Goal: Task Accomplishment & Management: Use online tool/utility

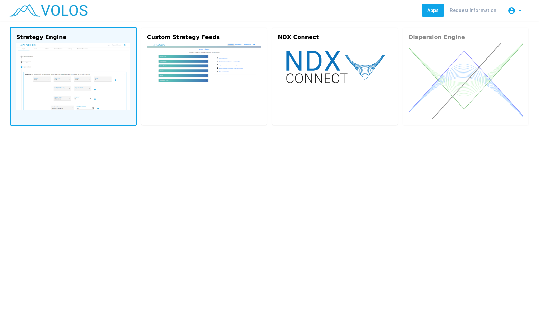
click at [103, 81] on img at bounding box center [73, 76] width 114 height 67
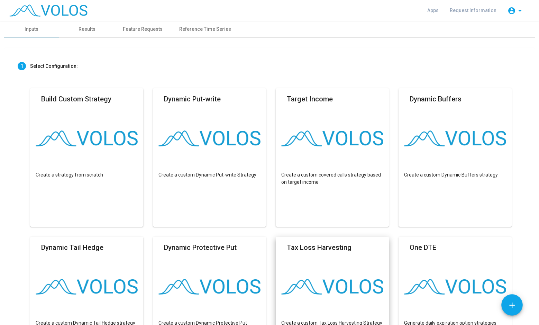
click at [268, 300] on div "Dynamic Protective Put Create a custom Dynamic Protective Put Strategy" at bounding box center [214, 311] width 123 height 148
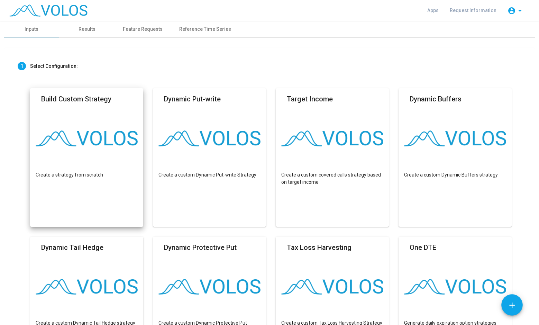
click at [61, 156] on mat-card "Build Custom Strategy Create a strategy from scratch" at bounding box center [86, 157] width 113 height 138
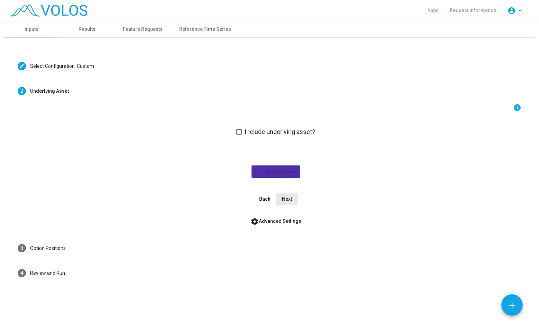
click at [289, 200] on span "Next" at bounding box center [287, 199] width 10 height 6
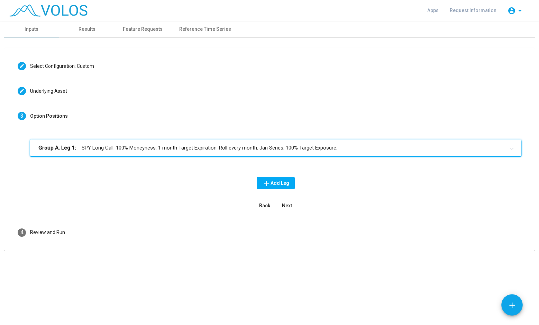
click at [244, 148] on mat-panel-title "Group A, Leg 1: SPY Long Call. 100% Moneyness. 1 month Target Expiration. Roll …" at bounding box center [271, 148] width 466 height 8
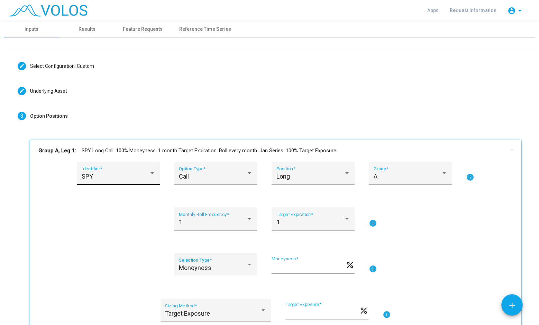
click at [124, 173] on div "SPY Identifier *" at bounding box center [119, 175] width 74 height 18
type input "*"
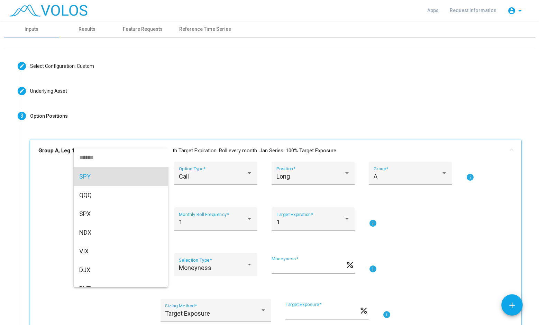
click at [52, 191] on div at bounding box center [269, 162] width 539 height 325
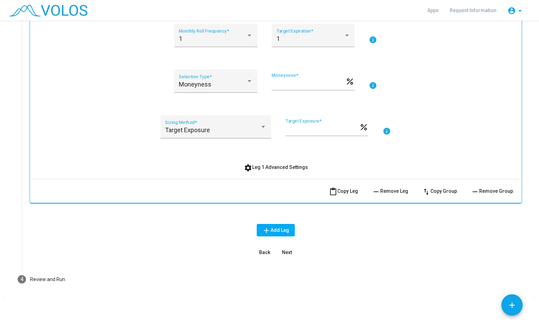
scroll to position [183, 0]
click at [282, 166] on span "settings Leg 1 Advanced Settings" at bounding box center [276, 168] width 64 height 6
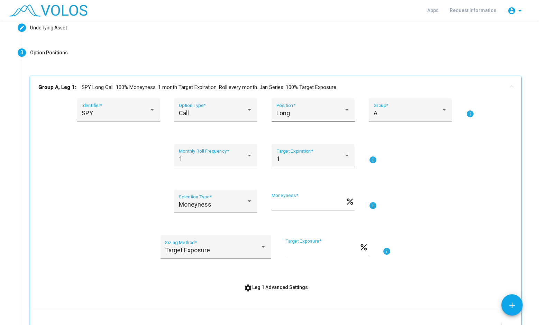
scroll to position [0, 0]
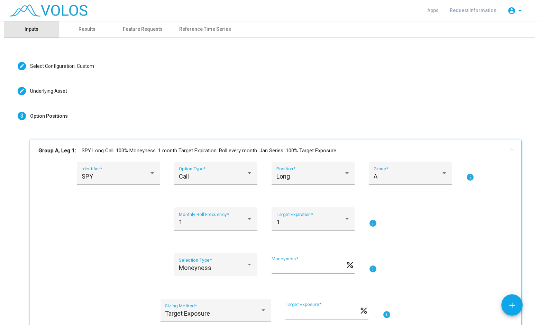
click at [19, 29] on div "Inputs" at bounding box center [31, 29] width 55 height 17
click at [66, 14] on img at bounding box center [48, 10] width 78 height 12
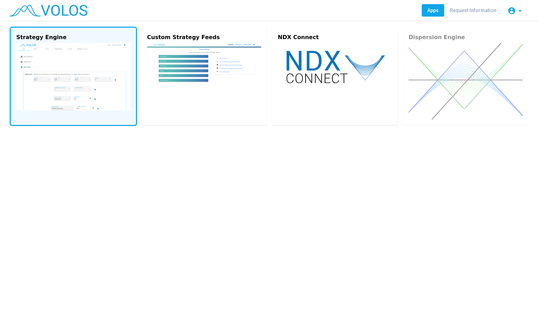
click at [74, 98] on img at bounding box center [73, 76] width 114 height 67
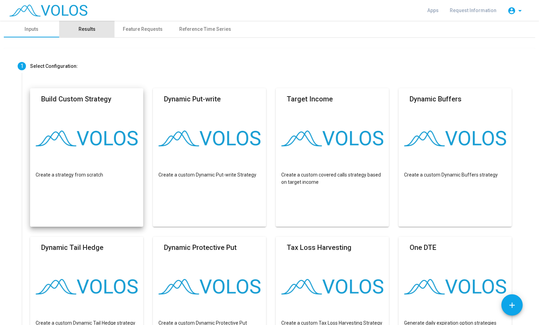
click at [86, 31] on div "Results" at bounding box center [86, 29] width 17 height 7
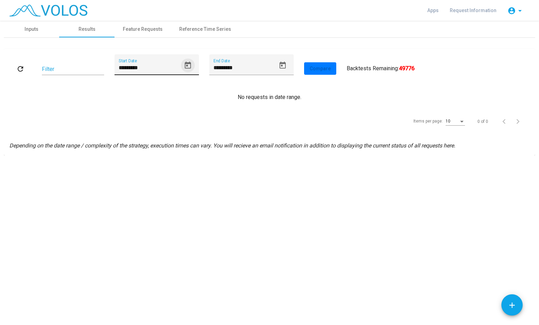
click at [186, 64] on icon "Open calendar" at bounding box center [188, 65] width 6 height 7
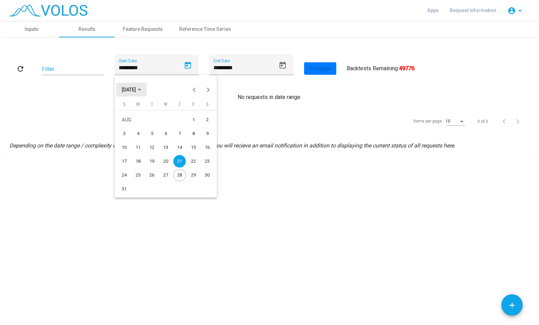
click at [136, 87] on span "AUG 2025" at bounding box center [129, 90] width 14 height 6
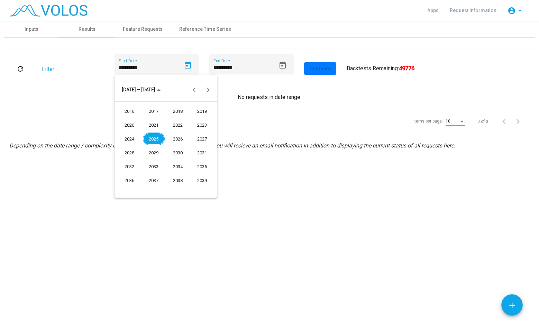
click at [158, 138] on div "2025" at bounding box center [154, 138] width 22 height 12
click at [131, 136] on div "MAY" at bounding box center [130, 138] width 22 height 12
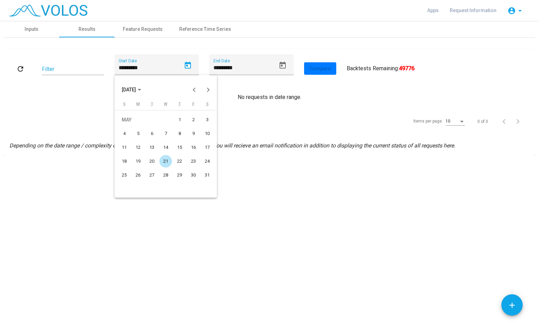
click at [166, 161] on div "21" at bounding box center [165, 161] width 12 height 12
type input "*********"
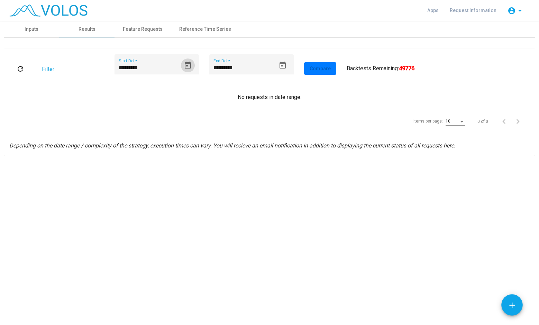
click at [181, 58] on button "Open calendar" at bounding box center [188, 65] width 14 height 14
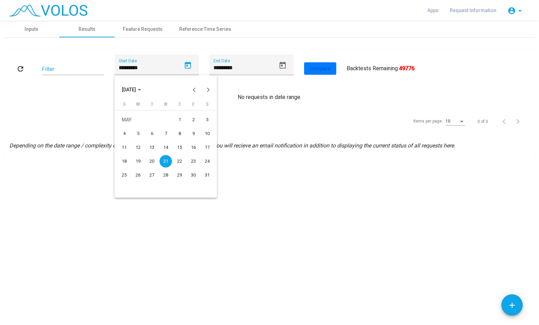
click at [360, 102] on div at bounding box center [269, 162] width 539 height 325
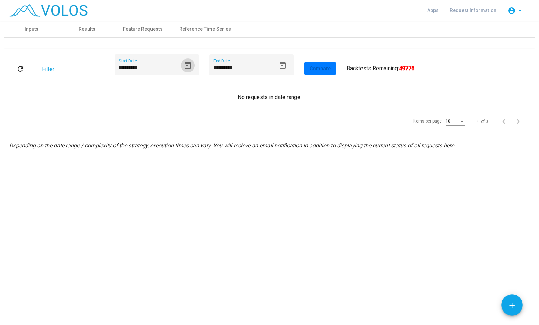
click at [21, 70] on mat-icon "refresh" at bounding box center [20, 69] width 8 height 8
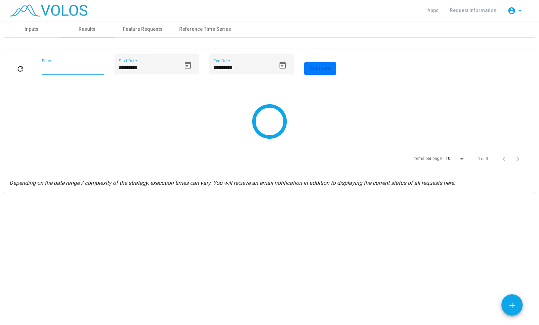
click at [63, 69] on input "Filter" at bounding box center [73, 69] width 62 height 6
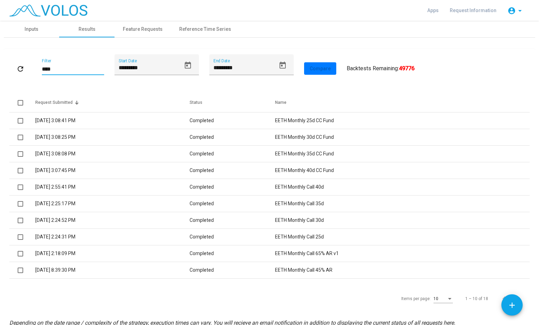
type input "****"
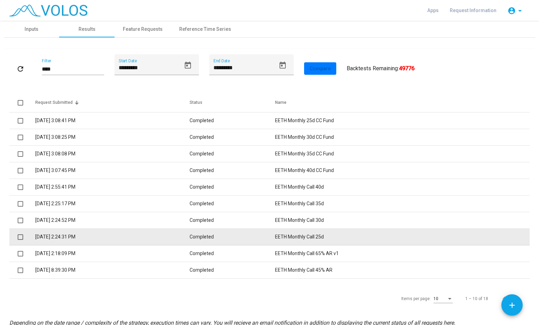
click at [241, 236] on td "Completed" at bounding box center [232, 237] width 86 height 17
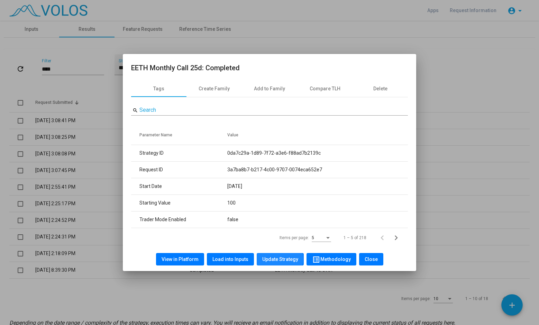
click at [277, 259] on span "Update Strategy" at bounding box center [280, 259] width 36 height 6
click at [278, 257] on span "Update Strategy" at bounding box center [280, 259] width 36 height 6
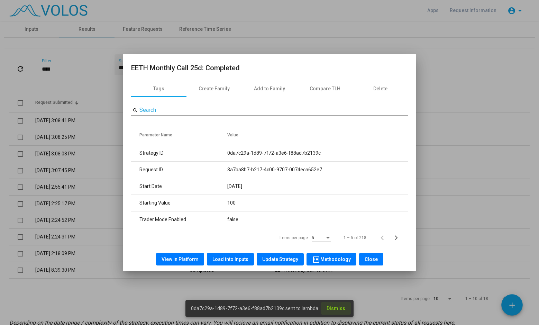
click at [335, 310] on span "Dismiss" at bounding box center [335, 308] width 19 height 6
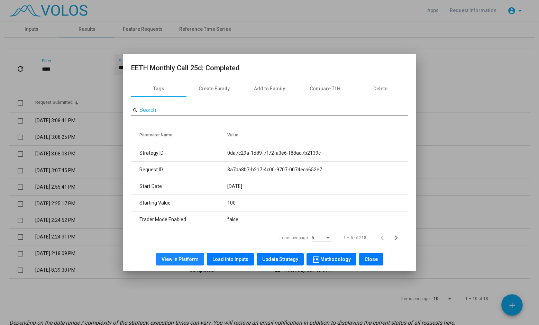
click at [181, 262] on button "View in Platform" at bounding box center [180, 259] width 48 height 12
click at [242, 259] on span "Load into Inputs" at bounding box center [230, 259] width 36 height 6
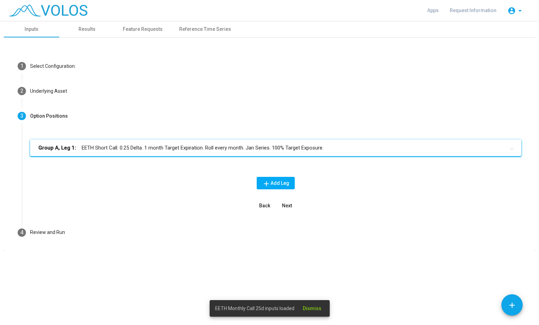
click at [202, 150] on mat-panel-title "Group A, Leg 1: EETH Short Call. 0.25 Delta. 1 month Target Expiration. Roll ev…" at bounding box center [271, 148] width 466 height 8
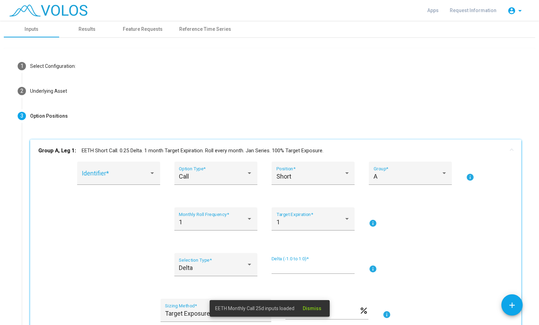
scroll to position [44, 0]
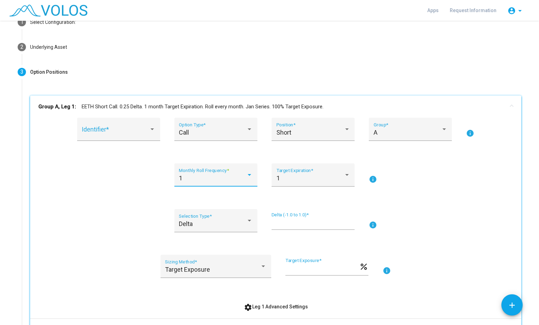
click at [224, 178] on div "1" at bounding box center [212, 178] width 67 height 7
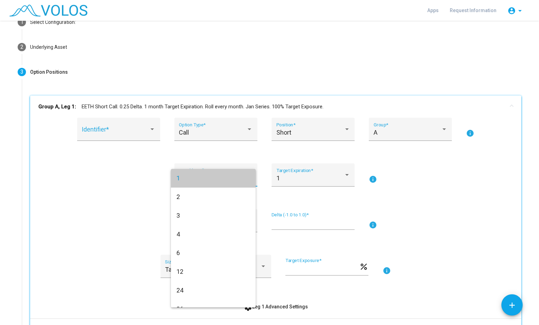
click at [224, 178] on span "1" at bounding box center [213, 178] width 74 height 19
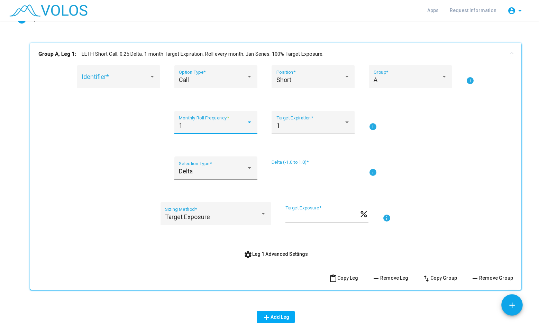
scroll to position [96, 0]
click at [256, 257] on button "settings Leg 1 Advanced Settings" at bounding box center [275, 254] width 75 height 12
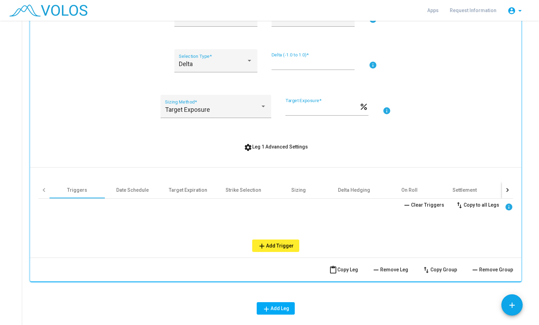
scroll to position [204, 0]
click at [136, 189] on div "Date Schedule" at bounding box center [132, 189] width 33 height 7
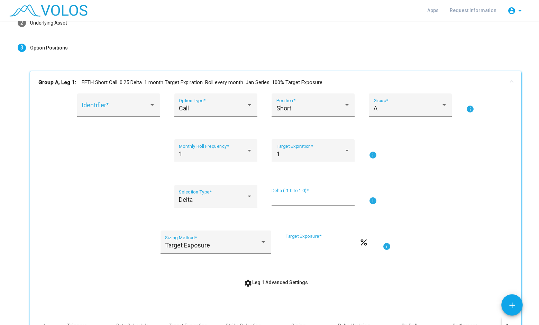
scroll to position [67, 0]
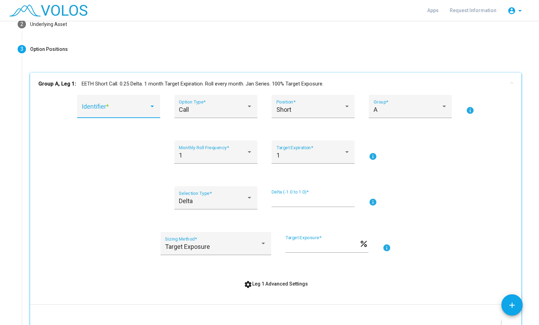
click at [151, 111] on div at bounding box center [119, 109] width 74 height 7
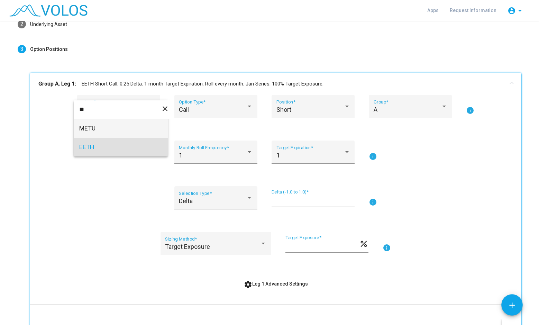
type input "*"
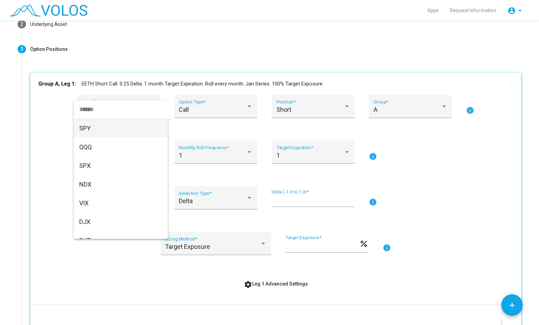
click at [50, 176] on div at bounding box center [269, 162] width 539 height 325
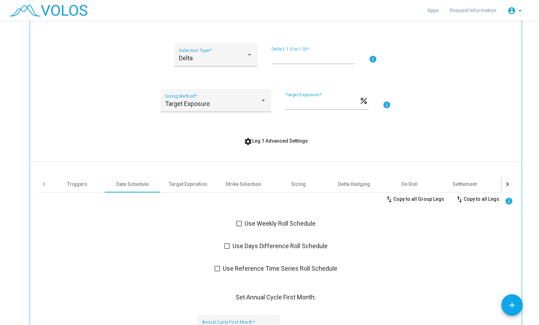
scroll to position [209, 0]
click at [503, 187] on div at bounding box center [507, 185] width 11 height 17
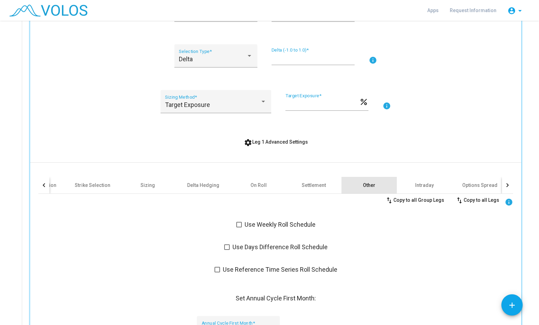
click at [363, 185] on div "Other" at bounding box center [369, 185] width 12 height 7
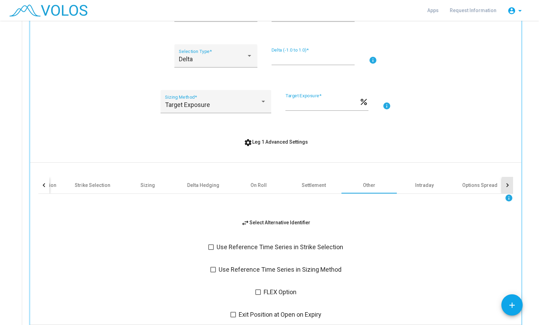
click at [508, 183] on div at bounding box center [507, 185] width 11 height 17
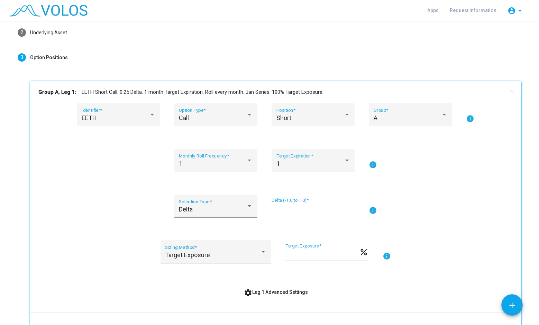
scroll to position [58, 0]
click at [469, 118] on mat-icon "info" at bounding box center [470, 119] width 8 height 8
click at [153, 116] on div "EETH Identifier *" at bounding box center [118, 114] width 83 height 23
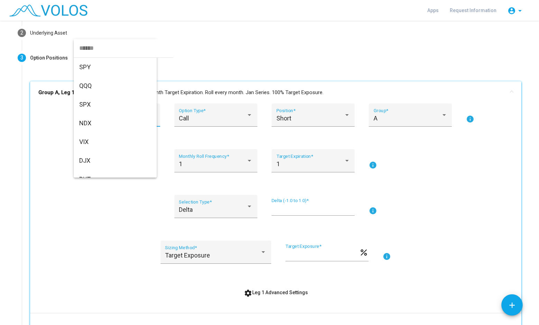
scroll to position [2382, 0]
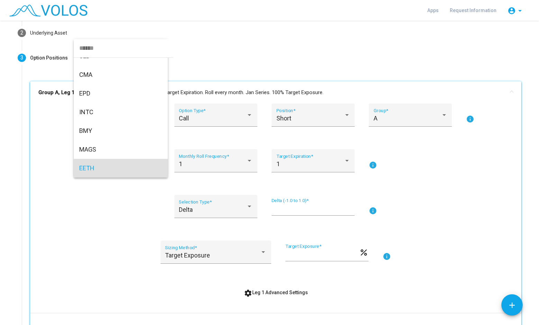
click at [26, 228] on div at bounding box center [269, 162] width 539 height 325
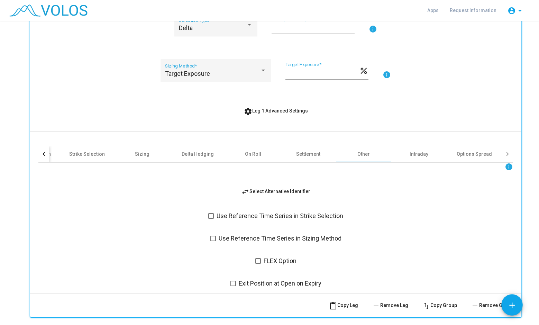
scroll to position [241, 0]
click at [413, 157] on div "Intraday" at bounding box center [418, 153] width 55 height 17
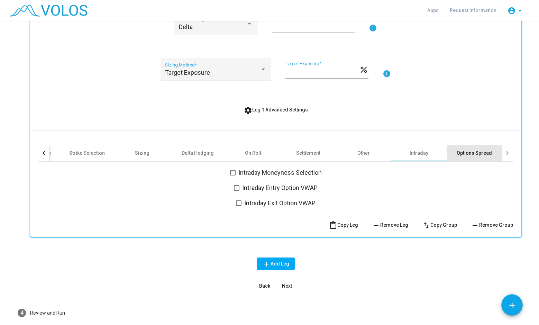
click at [459, 152] on div "Options Spread" at bounding box center [473, 152] width 35 height 7
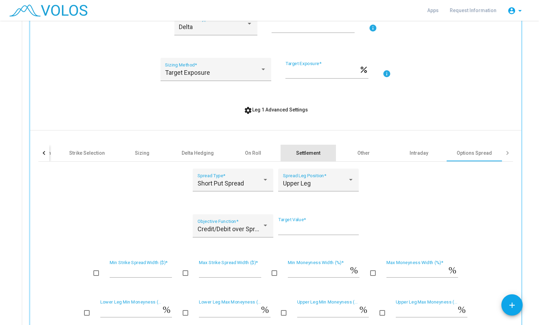
click at [315, 156] on div "Settlement" at bounding box center [307, 153] width 55 height 17
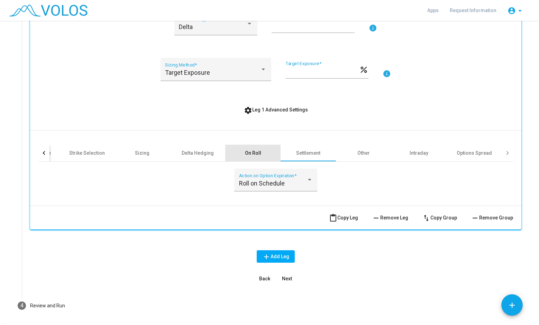
click at [250, 149] on div "On Roll" at bounding box center [253, 152] width 16 height 7
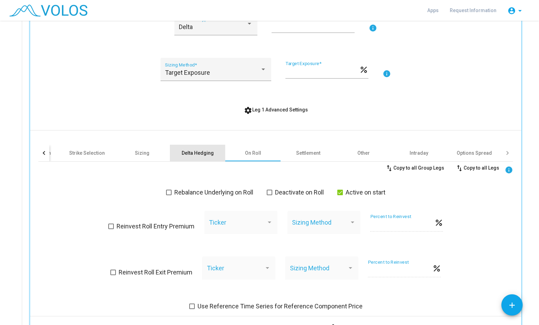
click at [204, 152] on div "Delta Hedging" at bounding box center [198, 152] width 32 height 7
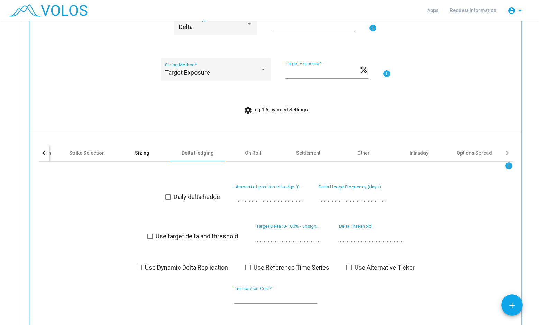
drag, startPoint x: 136, startPoint y: 150, endPoint x: 85, endPoint y: 150, distance: 50.5
click at [85, 150] on div "Triggers Date Schedule Target Expiration Strike Selection Sizing Delta Hedging …" at bounding box center [197, 153] width 609 height 17
click at [85, 150] on div "Strike Selection" at bounding box center [87, 152] width 36 height 7
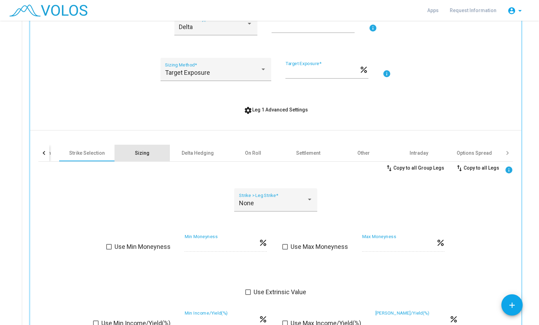
click at [139, 145] on div "Sizing" at bounding box center [141, 153] width 55 height 17
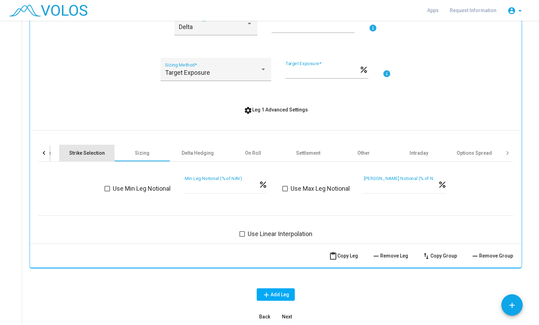
click at [79, 154] on div "Strike Selection" at bounding box center [87, 152] width 36 height 7
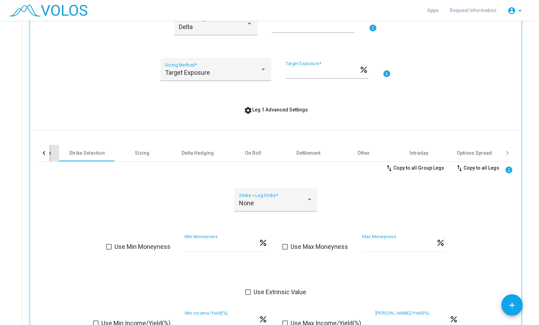
click at [50, 157] on div "Target Expiration" at bounding box center [31, 153] width 55 height 17
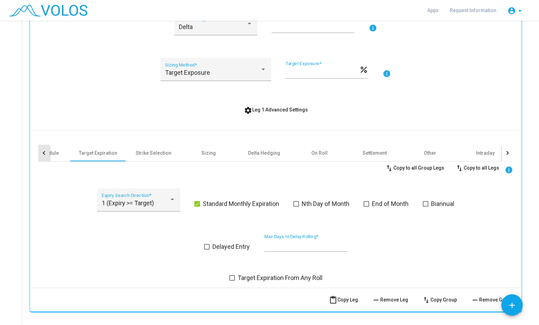
click at [40, 156] on div at bounding box center [43, 153] width 11 height 17
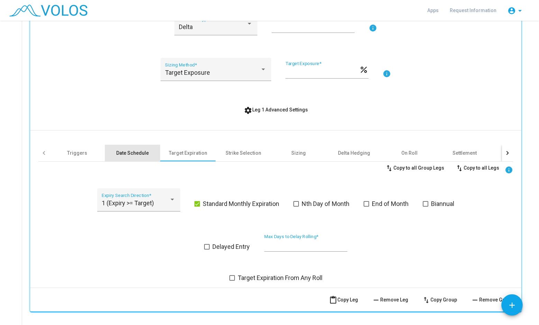
click at [124, 152] on div "Date Schedule" at bounding box center [132, 152] width 33 height 7
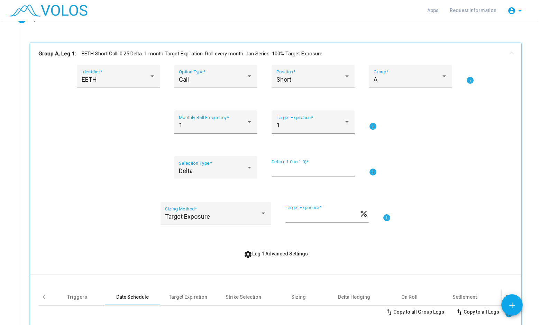
scroll to position [0, 0]
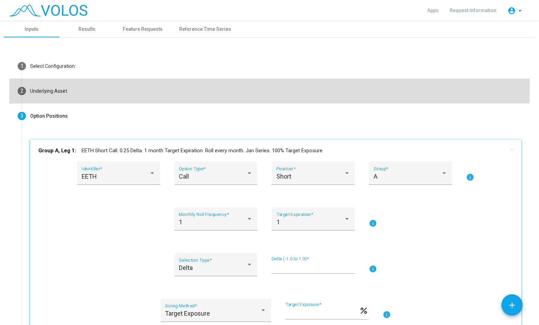
click at [108, 91] on mat-step-header "2 Underlying Asset" at bounding box center [269, 90] width 520 height 25
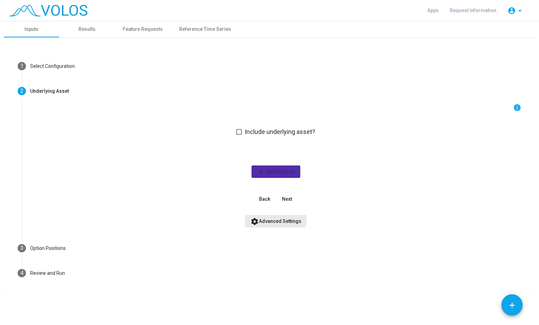
click at [261, 219] on span "settings Advanced Settings" at bounding box center [275, 221] width 51 height 6
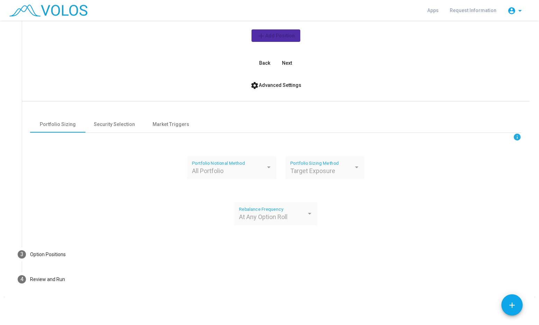
scroll to position [136, 0]
click at [116, 119] on div "Security Selection" at bounding box center [114, 124] width 58 height 17
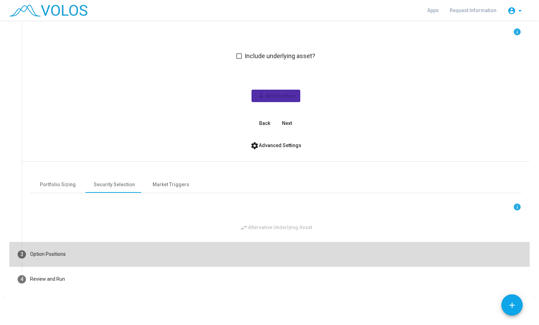
click at [152, 245] on mat-step-header "3 Option Positions" at bounding box center [269, 254] width 520 height 25
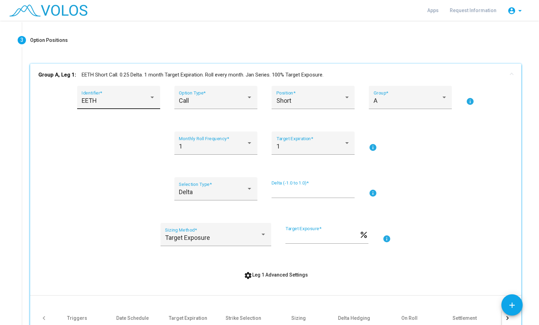
click at [142, 93] on div "EETH Identifier *" at bounding box center [119, 100] width 74 height 18
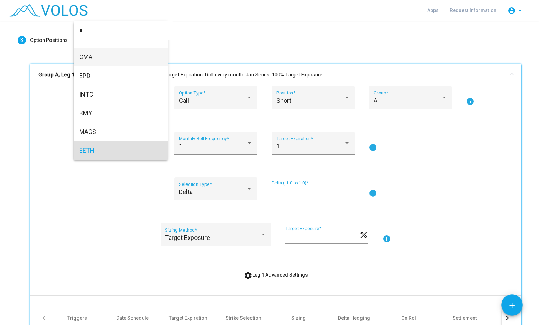
scroll to position [0, 0]
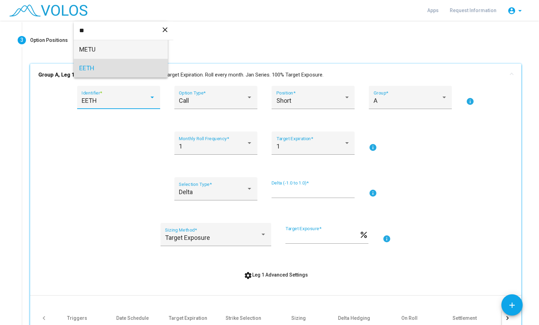
type input "*"
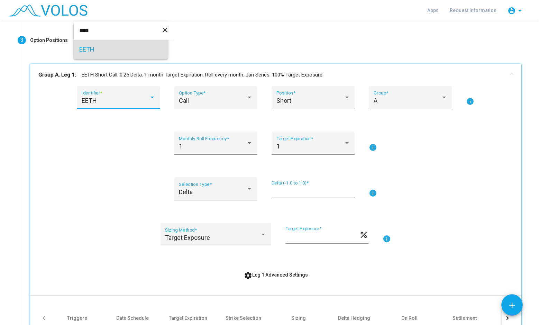
type input "****"
click at [100, 50] on span "EETH" at bounding box center [120, 49] width 83 height 19
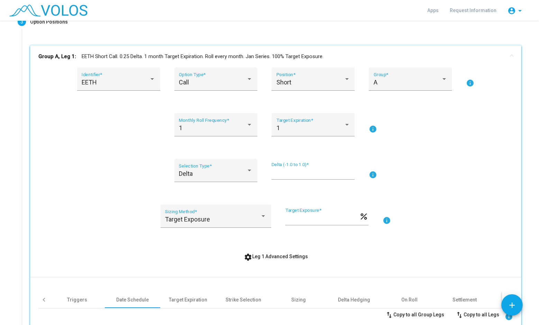
scroll to position [95, 0]
click at [147, 83] on div "EETH" at bounding box center [119, 81] width 74 height 7
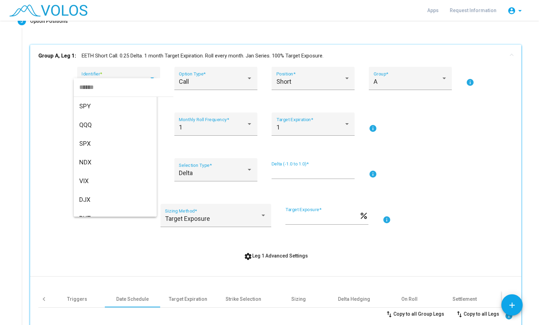
scroll to position [2382, 0]
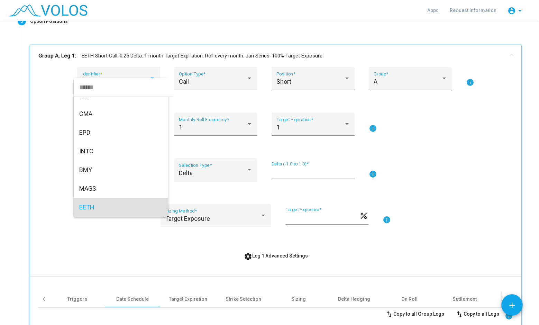
click at [147, 83] on input "dropdown search" at bounding box center [124, 87] width 100 height 19
click at [28, 192] on div at bounding box center [269, 162] width 539 height 325
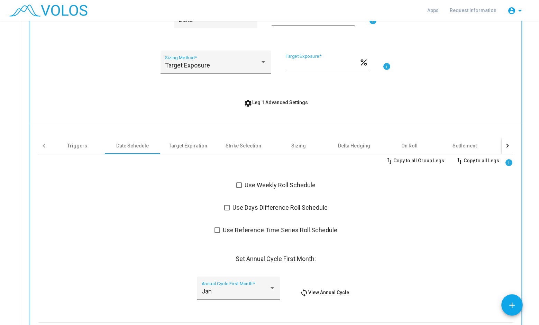
scroll to position [249, 0]
click at [46, 145] on div at bounding box center [43, 144] width 11 height 17
click at [505, 145] on div at bounding box center [507, 144] width 4 height 4
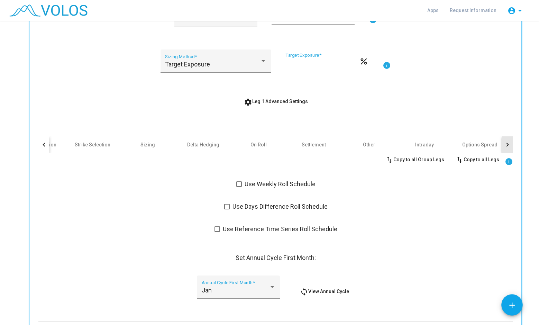
click at [505, 145] on div at bounding box center [507, 144] width 4 height 4
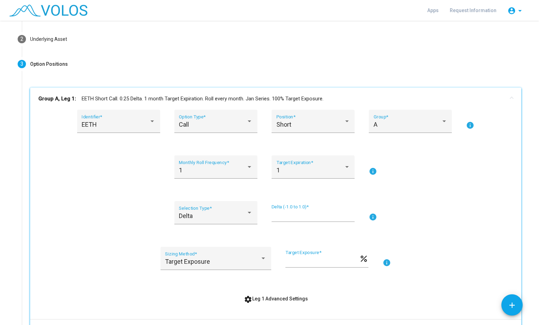
scroll to position [0, 0]
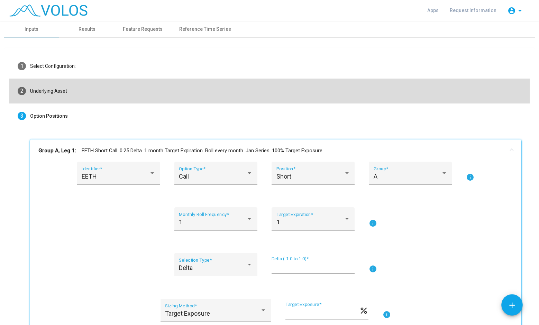
click at [249, 101] on mat-step-header "2 Underlying Asset" at bounding box center [269, 90] width 520 height 25
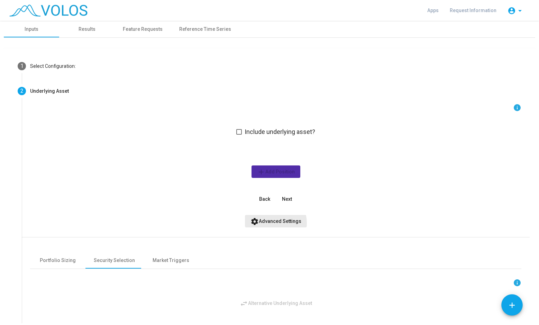
click at [272, 223] on span "settings Advanced Settings" at bounding box center [275, 221] width 51 height 6
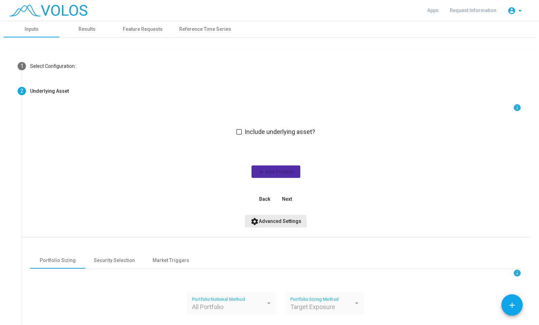
click at [272, 223] on span "settings Advanced Settings" at bounding box center [275, 221] width 51 height 6
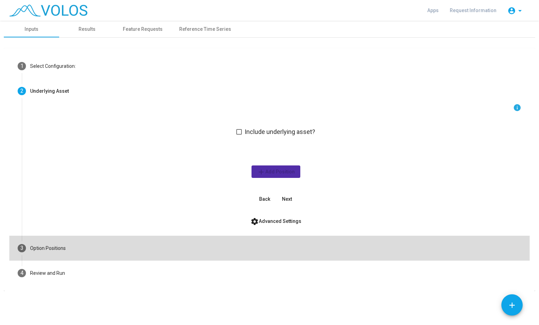
click at [205, 254] on mat-step-header "3 Option Positions" at bounding box center [269, 247] width 520 height 25
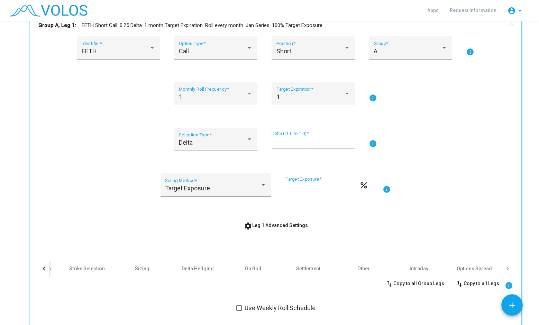
scroll to position [114, 0]
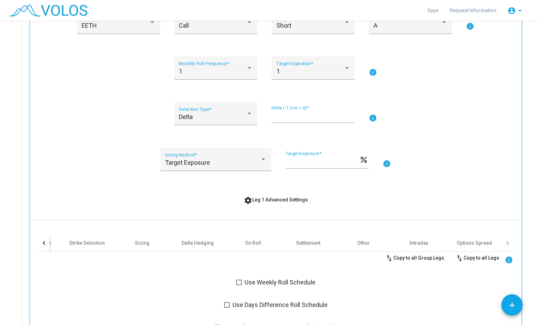
scroll to position [175, 0]
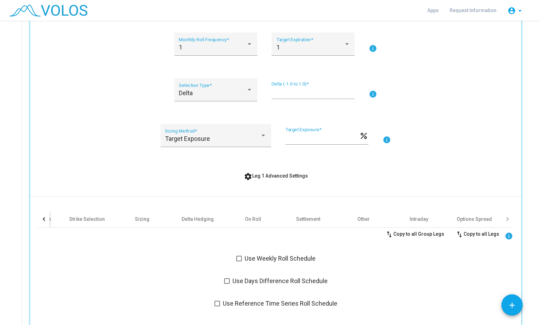
click at [58, 139] on div "Target Exposure Sizing Method * *** Target Exposure * percent info" at bounding box center [275, 139] width 474 height 31
click at [354, 222] on div "Other" at bounding box center [363, 219] width 55 height 17
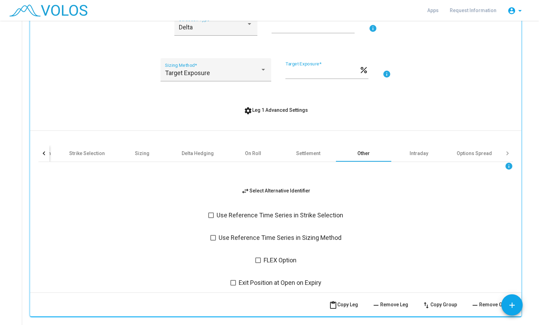
scroll to position [241, 0]
click at [275, 187] on span "swap_horiz Select Alternative Identifier" at bounding box center [275, 190] width 69 height 6
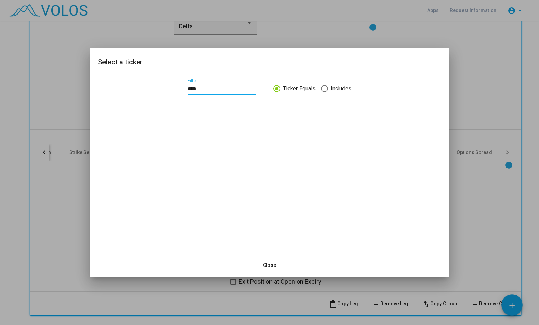
type input "****"
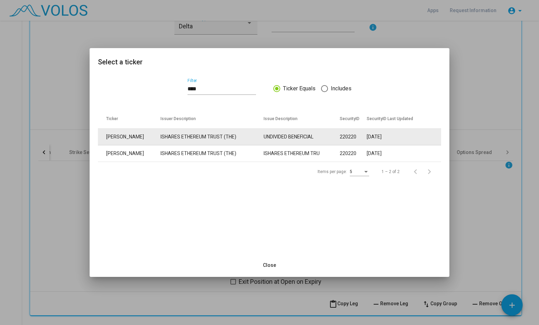
click at [182, 140] on td "ISHARES ETHEREUM TRUST (THE)" at bounding box center [211, 137] width 103 height 17
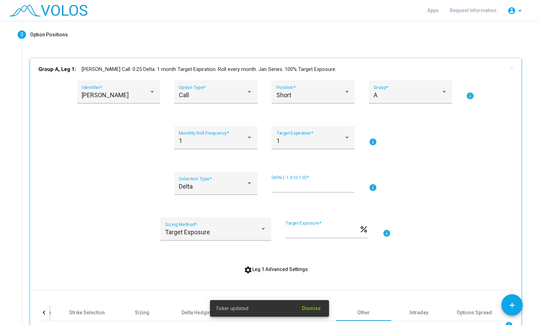
scroll to position [81, 0]
click at [454, 156] on div "1 Monthly Roll Frequency * 1 Target Expiration * info" at bounding box center [275, 142] width 474 height 31
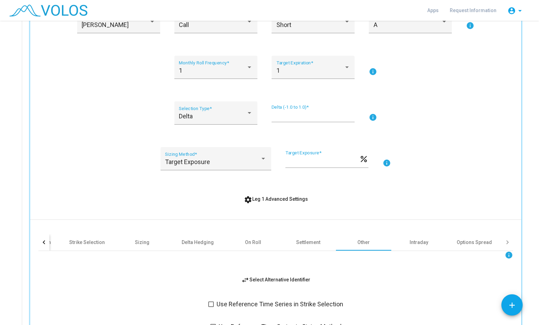
scroll to position [151, 0]
click at [101, 240] on div "Strike Selection" at bounding box center [87, 242] width 36 height 7
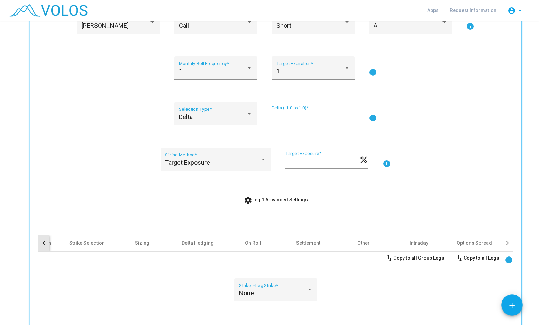
click at [40, 242] on div at bounding box center [43, 242] width 11 height 17
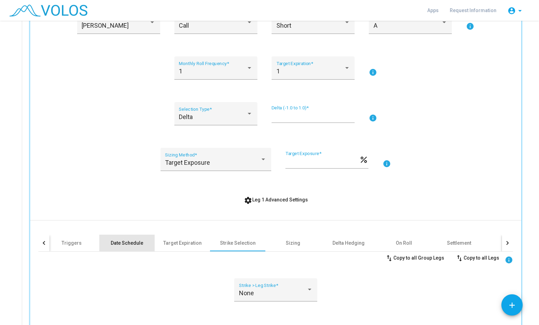
click at [126, 241] on div "Date Schedule" at bounding box center [127, 242] width 33 height 7
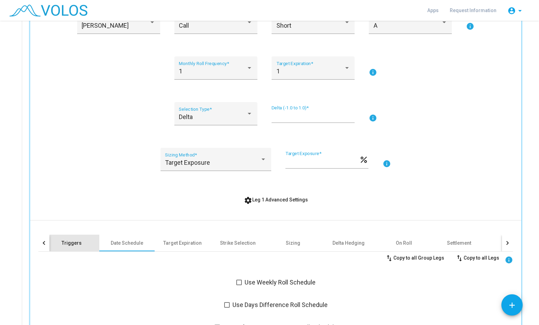
click at [77, 240] on div "Triggers" at bounding box center [72, 242] width 20 height 7
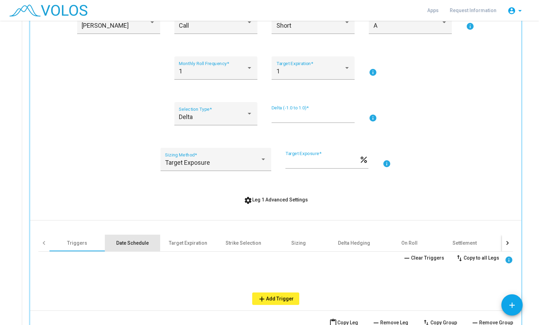
click at [140, 242] on div "Date Schedule" at bounding box center [132, 242] width 33 height 7
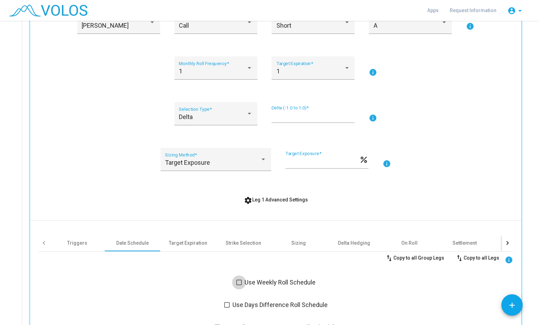
click at [250, 283] on span "Use Weekly Roll Schedule" at bounding box center [279, 282] width 71 height 8
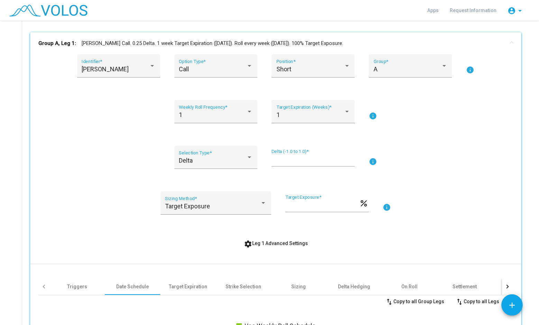
scroll to position [107, 0]
click at [454, 162] on div "Delta Selection Type * **** Delta (-1.0 to 1.0) * info" at bounding box center [275, 161] width 474 height 31
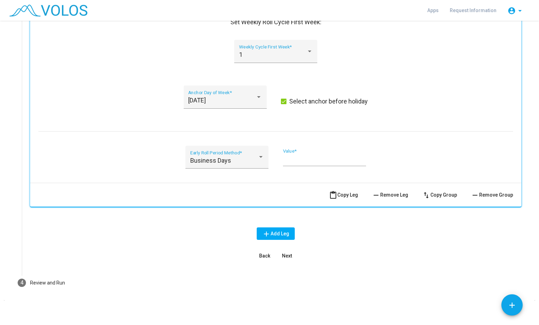
scroll to position [462, 0]
click at [289, 255] on button "Next" at bounding box center [287, 256] width 22 height 12
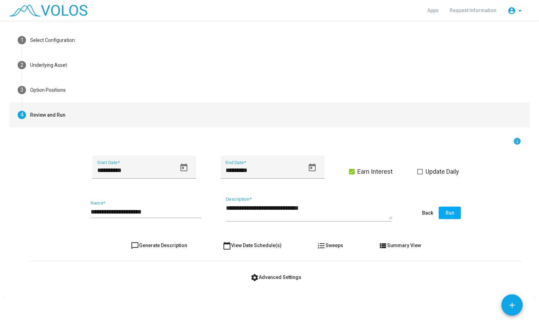
scroll to position [26, 0]
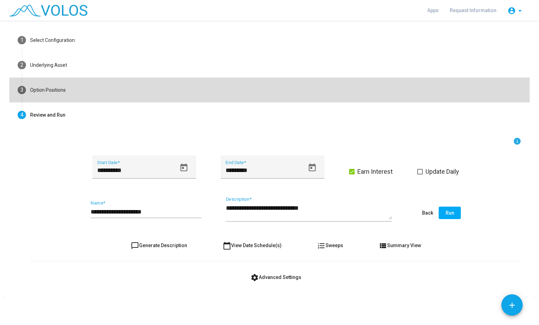
click at [276, 93] on mat-step-header "3 Option Positions" at bounding box center [269, 89] width 520 height 25
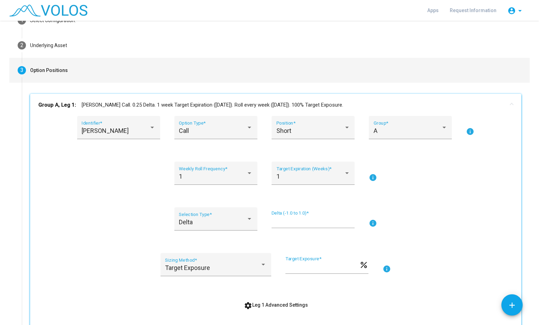
scroll to position [46, 0]
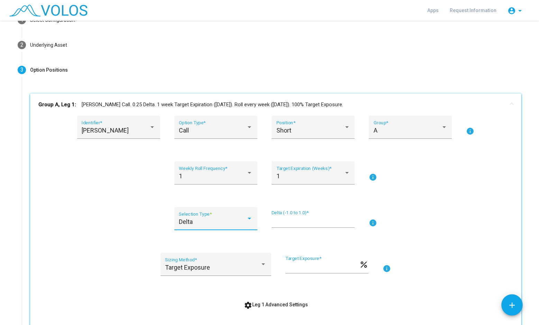
click at [246, 217] on div at bounding box center [249, 218] width 6 height 7
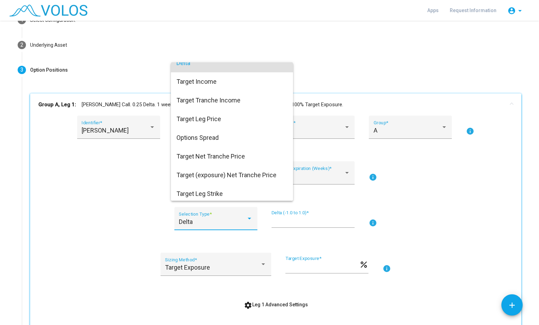
scroll to position [0, 0]
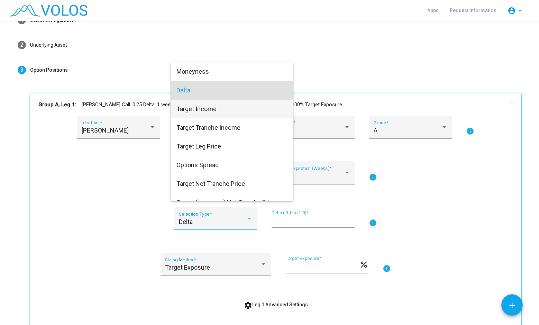
click at [247, 108] on span "Target Income" at bounding box center [231, 109] width 111 height 19
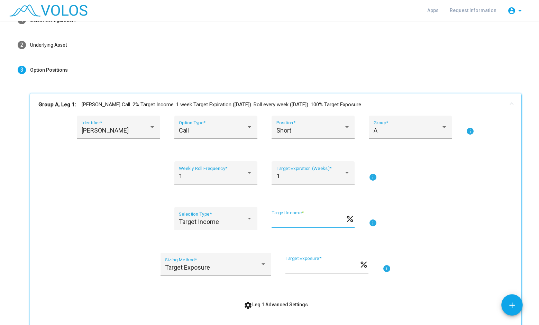
click at [279, 219] on input "*" at bounding box center [308, 221] width 74 height 7
click at [241, 220] on div "Target Income" at bounding box center [212, 221] width 67 height 7
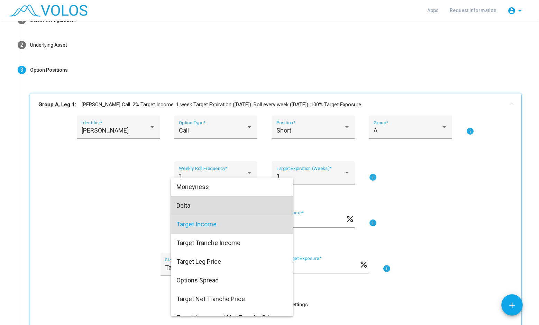
click at [232, 200] on span "Delta" at bounding box center [231, 205] width 111 height 19
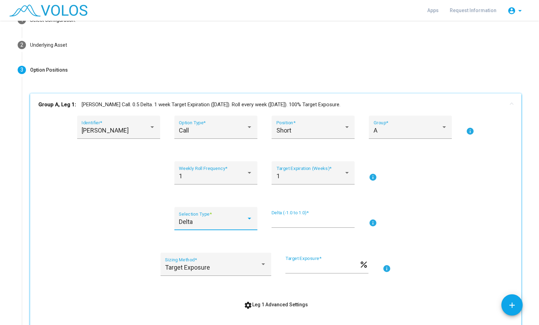
click at [277, 219] on input "***" at bounding box center [312, 221] width 83 height 7
click at [275, 219] on input "***" at bounding box center [312, 221] width 83 height 7
click at [308, 220] on input "****" at bounding box center [312, 221] width 83 height 7
type input "****"
click at [406, 215] on div "Delta Selection Type * **** Delta (-1.0 to 1.0) * info" at bounding box center [275, 222] width 474 height 31
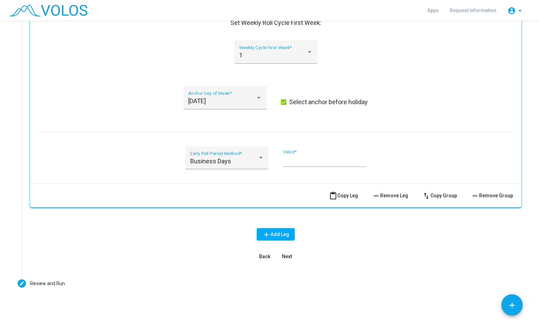
scroll to position [464, 0]
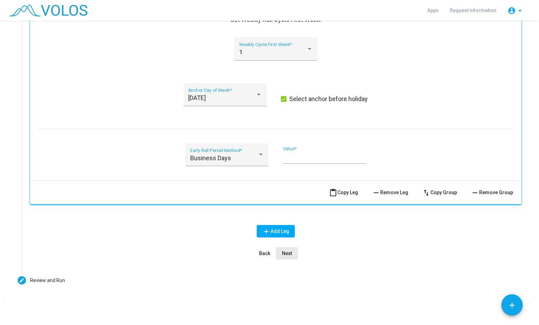
click at [289, 251] on button "Next" at bounding box center [287, 253] width 22 height 12
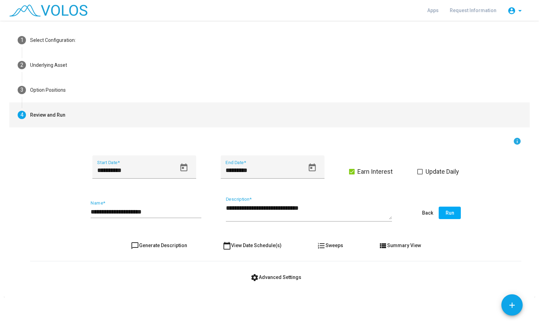
scroll to position [26, 0]
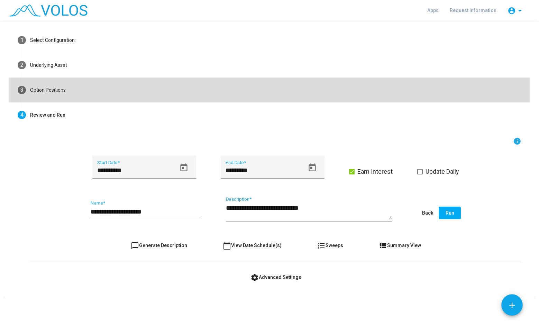
click at [233, 97] on mat-step-header "3 Option Positions" at bounding box center [269, 89] width 520 height 25
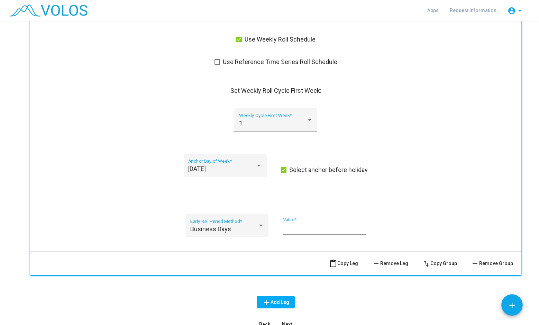
scroll to position [445, 0]
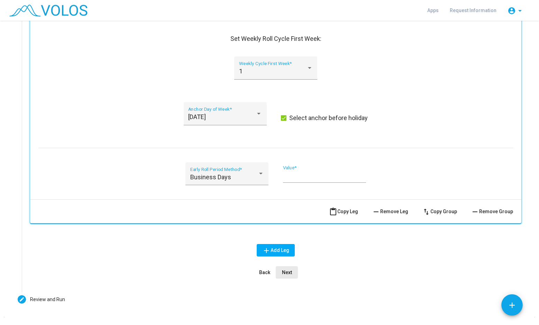
click at [282, 273] on span "Next" at bounding box center [287, 272] width 10 height 6
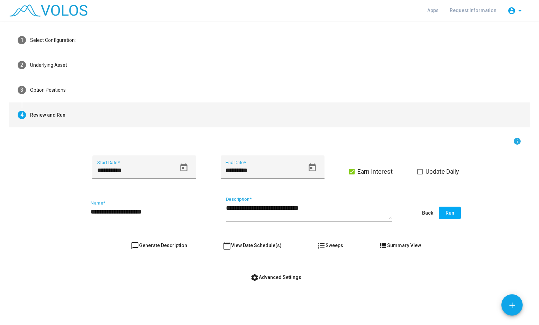
scroll to position [26, 0]
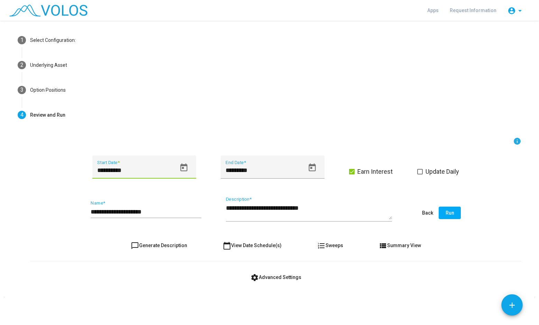
click at [130, 169] on input "**********" at bounding box center [136, 170] width 79 height 7
click at [101, 169] on input "**********" at bounding box center [136, 170] width 79 height 7
drag, startPoint x: 101, startPoint y: 169, endPoint x: 89, endPoint y: 169, distance: 12.5
click at [89, 169] on div "**********" at bounding box center [275, 170] width 491 height 31
drag, startPoint x: 139, startPoint y: 171, endPoint x: 129, endPoint y: 173, distance: 10.2
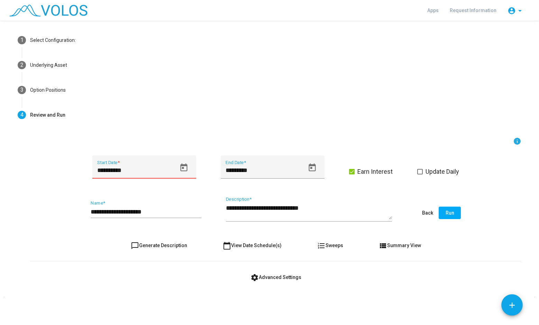
click at [129, 173] on input "**********" at bounding box center [136, 170] width 79 height 7
click at [180, 166] on icon "Open calendar" at bounding box center [183, 167] width 7 height 8
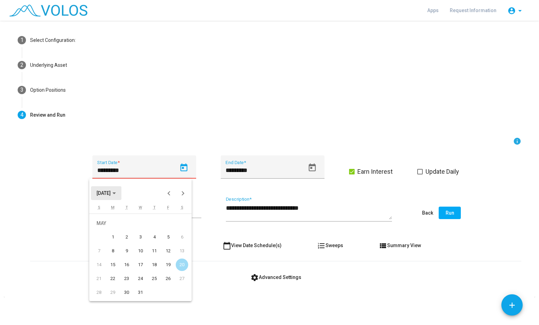
click at [111, 194] on span "MAY 2023" at bounding box center [103, 194] width 14 height 6
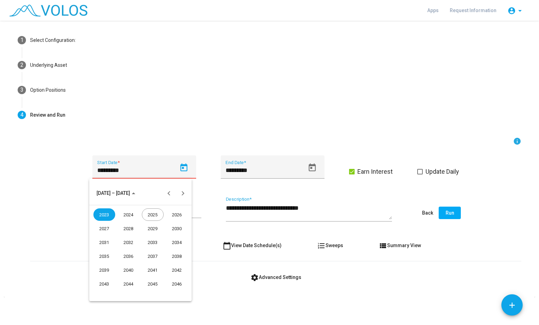
click at [152, 214] on div "2025" at bounding box center [153, 214] width 22 height 12
click at [107, 241] on div "MAY" at bounding box center [104, 242] width 22 height 12
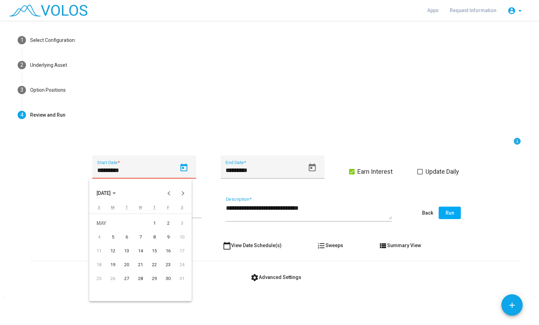
click at [169, 237] on div "9" at bounding box center [168, 237] width 12 height 12
type input "********"
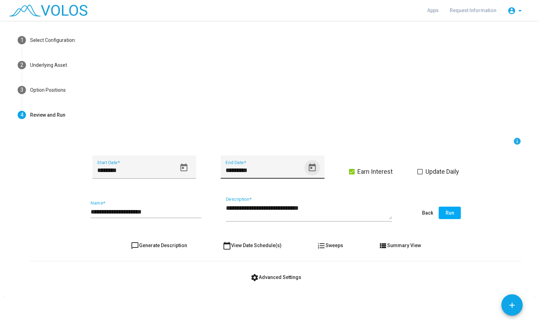
click at [308, 161] on button "Open calendar" at bounding box center [312, 168] width 16 height 16
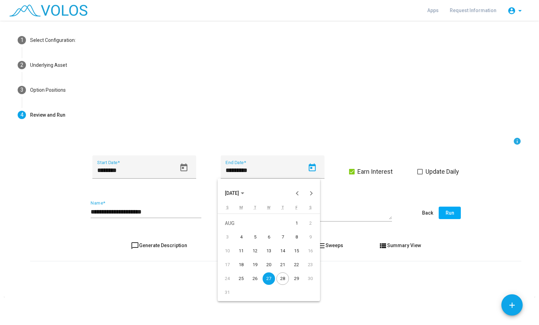
click at [283, 283] on div "28" at bounding box center [282, 278] width 12 height 12
type input "*********"
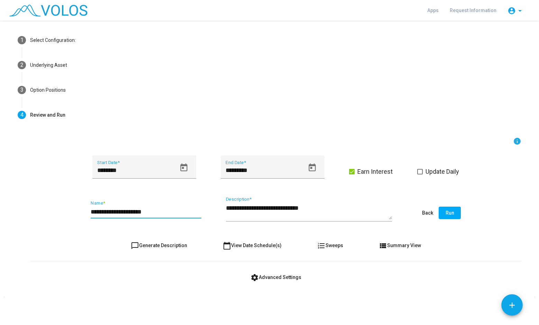
click at [104, 212] on input "**********" at bounding box center [146, 211] width 111 height 7
click at [111, 208] on input "**********" at bounding box center [146, 211] width 111 height 7
click at [156, 211] on input "**********" at bounding box center [146, 211] width 111 height 7
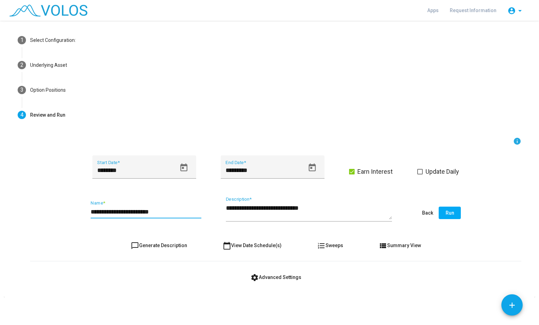
click at [156, 211] on input "**********" at bounding box center [146, 211] width 111 height 7
type input "**********"
drag, startPoint x: 290, startPoint y: 208, endPoint x: 272, endPoint y: 207, distance: 17.7
click at [272, 207] on textarea "**********" at bounding box center [309, 212] width 166 height 16
drag, startPoint x: 318, startPoint y: 210, endPoint x: 265, endPoint y: 209, distance: 53.6
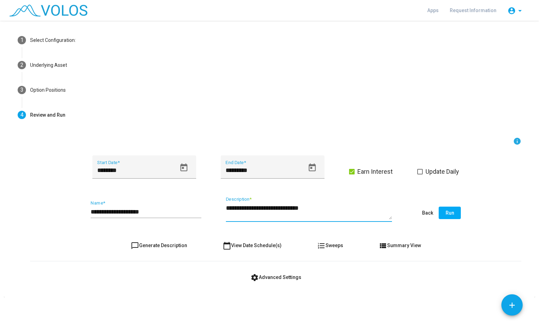
click at [265, 209] on textarea "**********" at bounding box center [309, 212] width 166 height 16
type textarea "**********"
click at [489, 250] on div "chat_bubble_outline Generate Description calendar_today View Date Schedule(s) f…" at bounding box center [275, 245] width 491 height 12
click at [451, 215] on span "Run" at bounding box center [449, 213] width 9 height 6
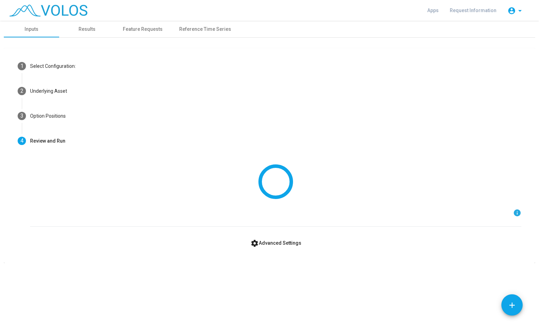
scroll to position [0, 0]
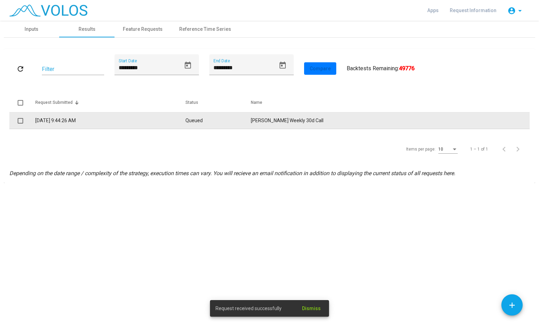
click at [251, 123] on td "Queued" at bounding box center [217, 120] width 65 height 17
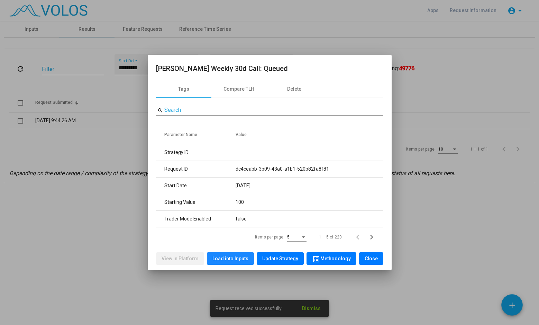
click at [236, 259] on span "Load into Inputs" at bounding box center [230, 259] width 36 height 6
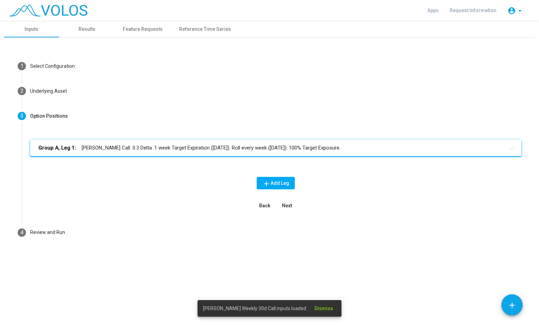
click at [244, 141] on mat-expansion-panel-header "Group A, Leg 1: ETHA Short Call. 0.3 Delta. 1 week Target Expiration (Friday). …" at bounding box center [275, 147] width 491 height 17
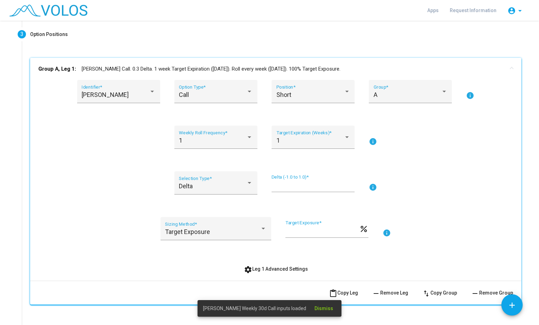
scroll to position [82, 0]
click at [288, 187] on input "***" at bounding box center [312, 185] width 83 height 7
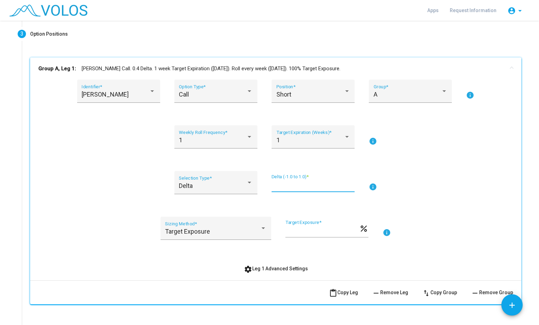
type input "***"
click at [399, 198] on div "Delta Selection Type * *** Delta (-1.0 to 1.0) * info" at bounding box center [275, 186] width 474 height 31
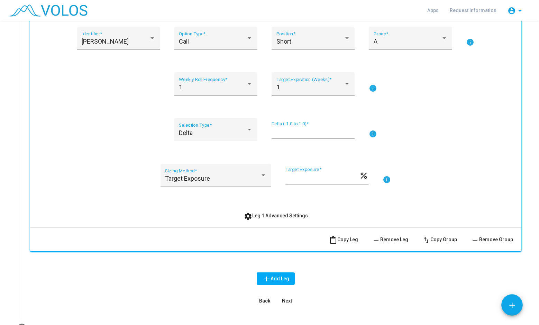
scroll to position [135, 0]
click at [284, 302] on span "Next" at bounding box center [287, 300] width 10 height 6
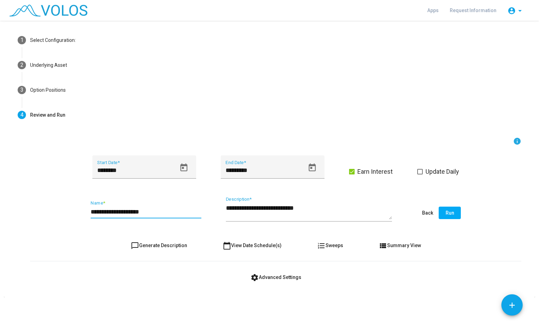
click at [129, 211] on input "**********" at bounding box center [146, 211] width 111 height 7
type input "**********"
click at [175, 269] on form "**********" at bounding box center [275, 210] width 491 height 146
click at [451, 211] on span "Run" at bounding box center [449, 213] width 9 height 6
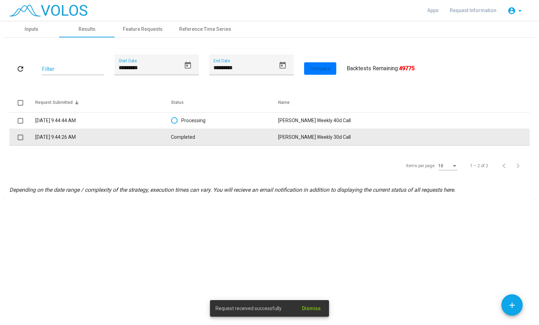
click at [266, 136] on td "Completed" at bounding box center [225, 137] width 108 height 17
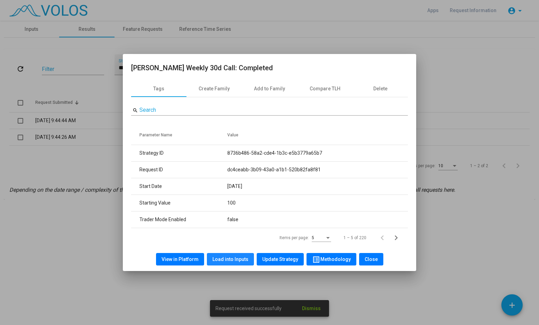
click at [232, 260] on span "Load into Inputs" at bounding box center [230, 259] width 36 height 6
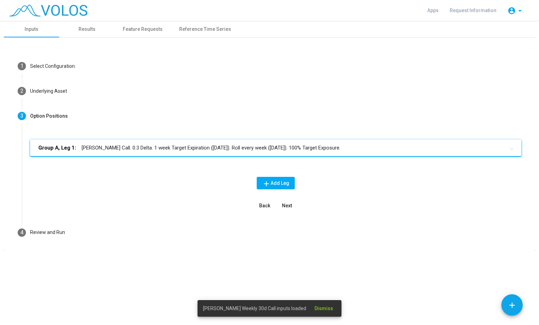
click at [249, 150] on mat-panel-title "Group A, Leg 1: ETHA Short Call. 0.3 Delta. 1 week Target Expiration (Friday). …" at bounding box center [271, 148] width 466 height 8
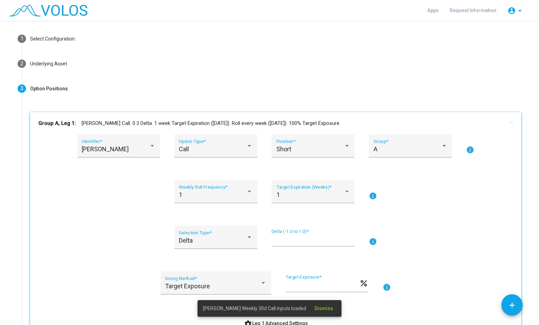
scroll to position [28, 0]
click at [287, 240] on input "***" at bounding box center [312, 239] width 83 height 7
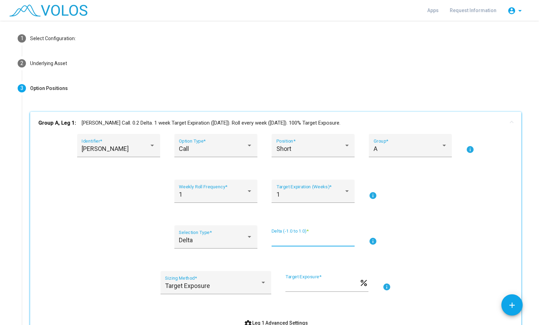
scroll to position [175, 0]
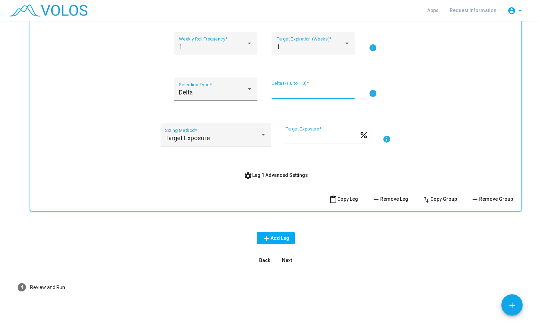
type input "***"
click at [289, 261] on span "Next" at bounding box center [287, 260] width 10 height 6
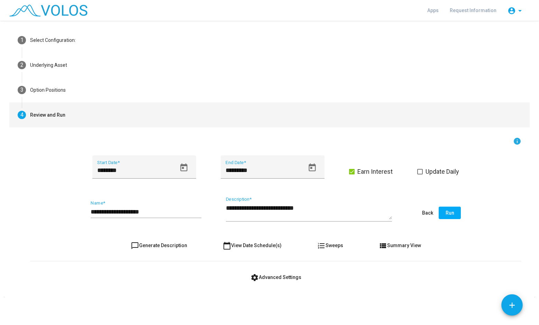
scroll to position [26, 0]
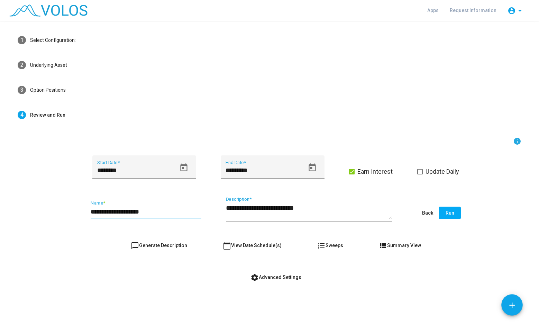
click at [131, 211] on input "**********" at bounding box center [146, 211] width 111 height 7
type input "**********"
click at [379, 300] on div "**********" at bounding box center [269, 173] width 539 height 304
click at [453, 210] on button "Run" at bounding box center [449, 212] width 22 height 12
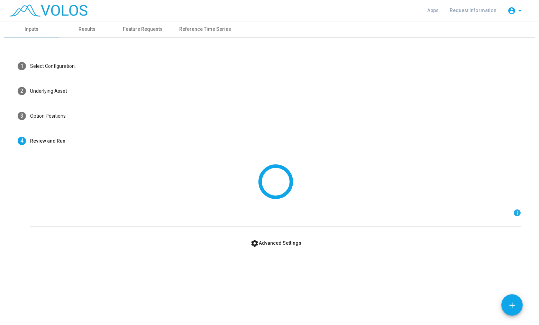
scroll to position [0, 0]
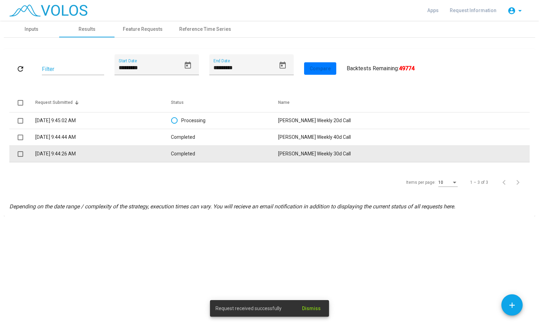
click at [337, 158] on td "ETHA Weekly 30d Call" at bounding box center [403, 154] width 251 height 17
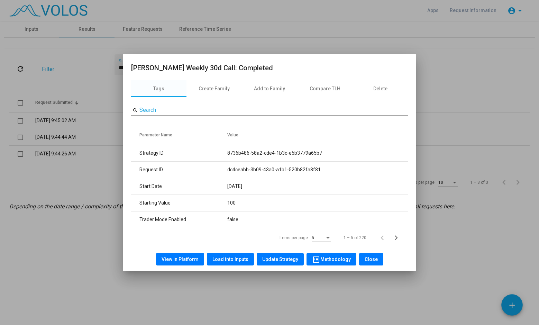
click at [183, 263] on button "View in Platform" at bounding box center [180, 259] width 48 height 12
click at [372, 257] on span "Close" at bounding box center [370, 259] width 13 height 6
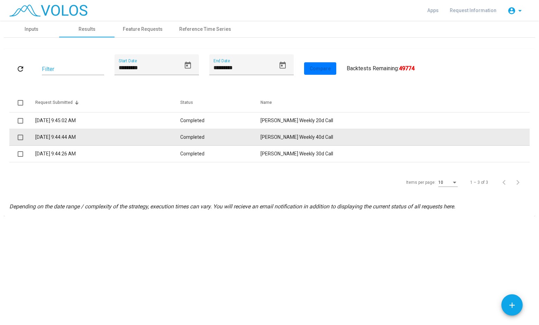
click at [357, 138] on td "ETHA Weekly 40d Call" at bounding box center [394, 137] width 269 height 17
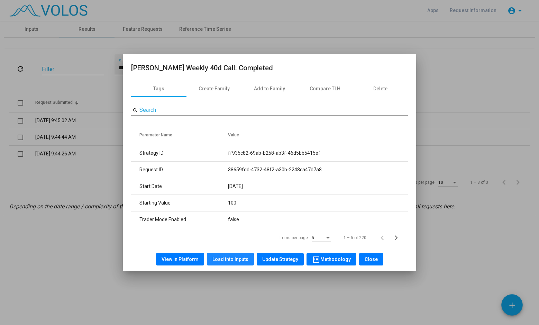
click at [228, 262] on button "Load into Inputs" at bounding box center [230, 259] width 47 height 12
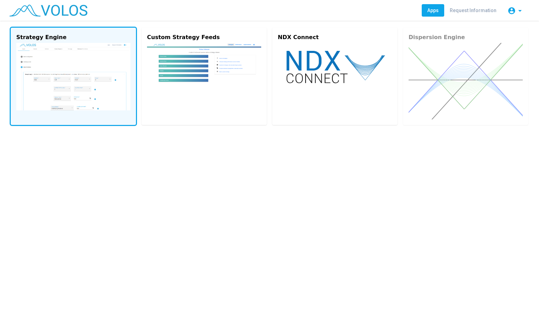
click at [92, 75] on img at bounding box center [73, 76] width 114 height 67
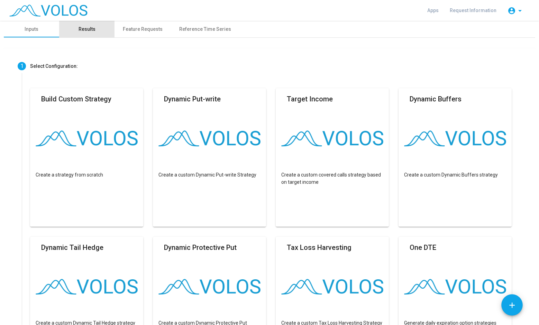
click at [92, 29] on div "Results" at bounding box center [86, 29] width 17 height 7
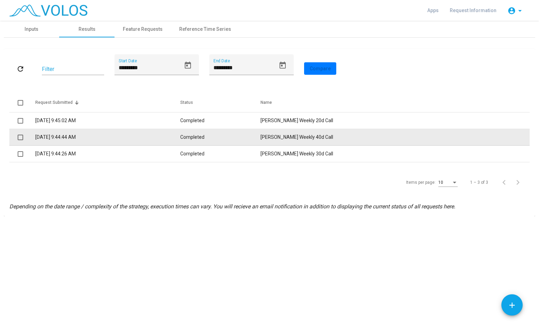
click at [261, 139] on td "Completed" at bounding box center [220, 137] width 81 height 17
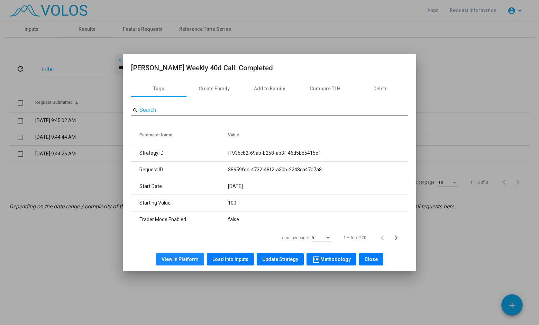
click at [186, 261] on span "View in Platform" at bounding box center [179, 259] width 37 height 6
click at [372, 259] on span "Close" at bounding box center [370, 259] width 13 height 6
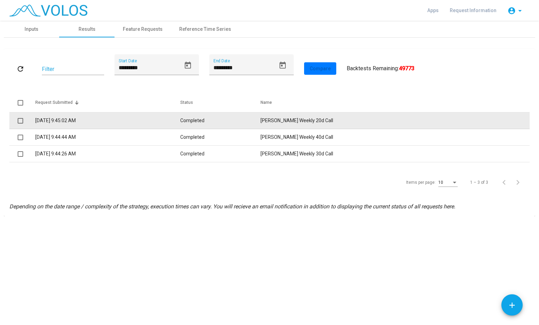
click at [261, 123] on td "Completed" at bounding box center [220, 120] width 81 height 17
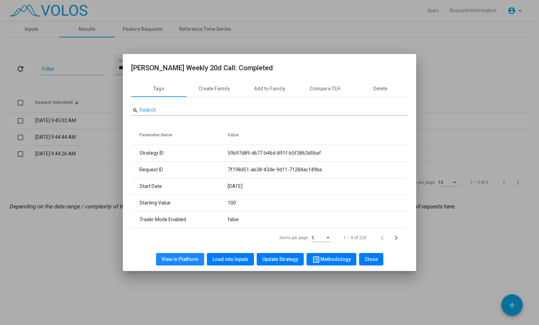
click at [187, 261] on span "View in Platform" at bounding box center [179, 259] width 37 height 6
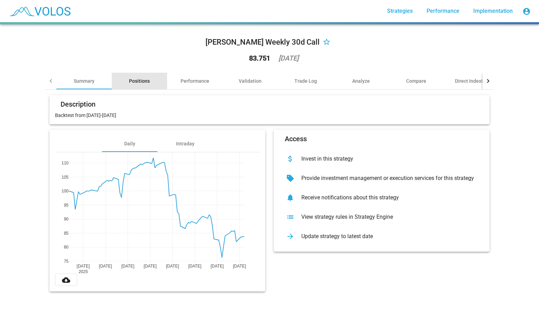
click at [137, 83] on div "Positions" at bounding box center [139, 80] width 21 height 7
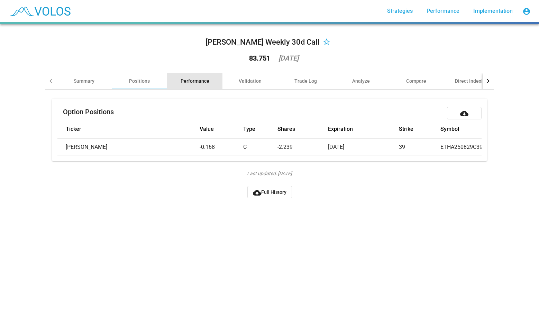
click at [215, 73] on div "Performance" at bounding box center [194, 81] width 55 height 17
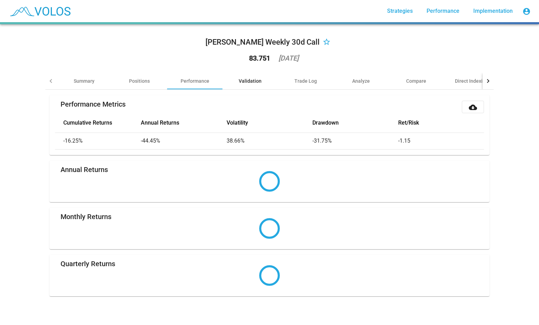
click at [258, 81] on div "Validation" at bounding box center [250, 80] width 23 height 7
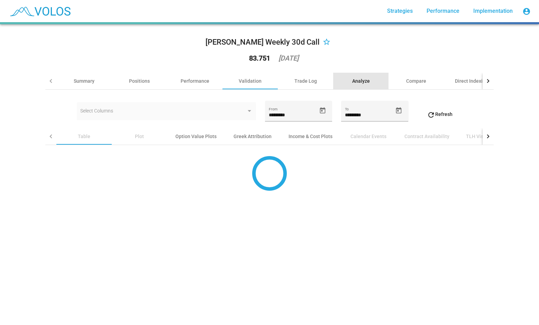
click at [358, 77] on div "Analyze" at bounding box center [360, 81] width 55 height 17
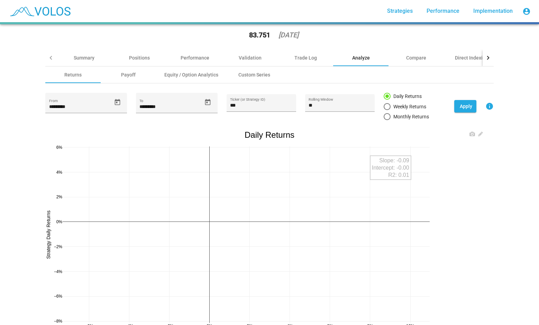
scroll to position [24, 0]
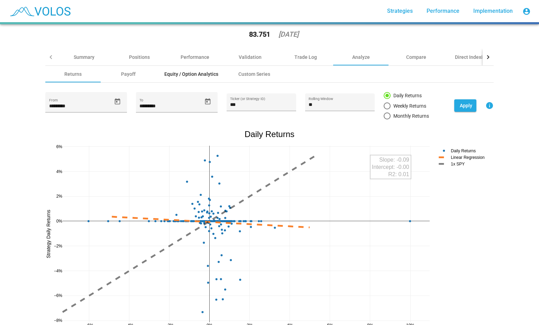
click at [184, 71] on div "Equity / Option Analytics" at bounding box center [191, 74] width 54 height 7
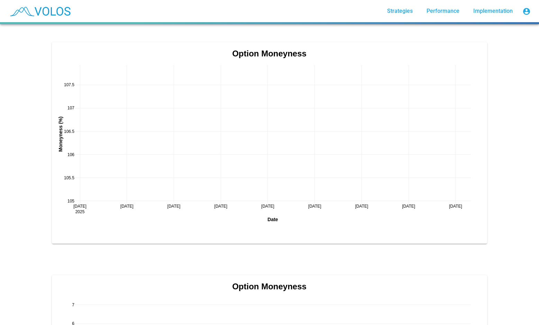
scroll to position [1271, 0]
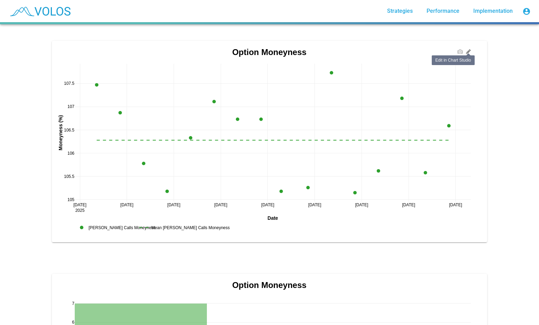
click at [465, 54] on icon at bounding box center [468, 52] width 6 height 6
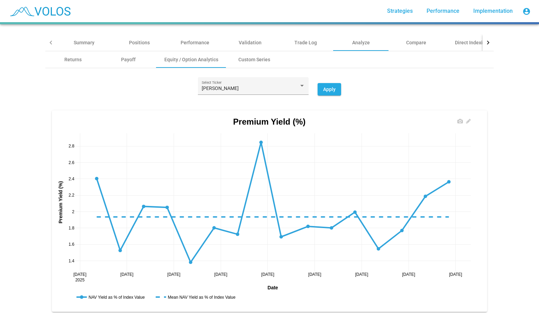
scroll to position [38, 0]
click at [466, 120] on icon at bounding box center [468, 122] width 6 height 6
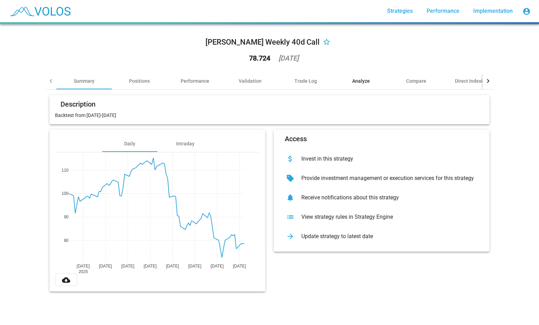
click at [357, 83] on div "Analyze" at bounding box center [361, 80] width 18 height 7
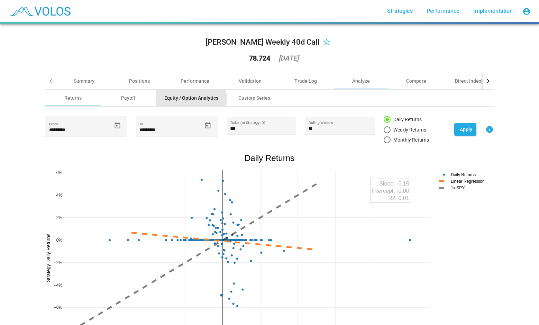
click at [186, 99] on div "Equity / Option Analytics" at bounding box center [191, 97] width 54 height 7
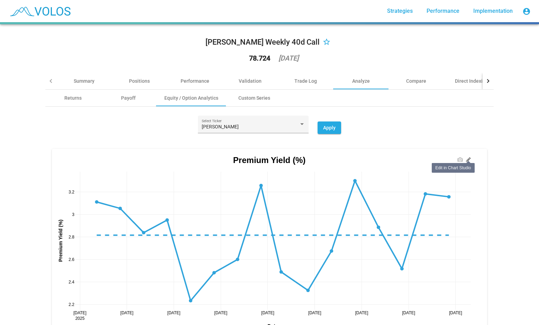
click at [464, 162] on link at bounding box center [468, 158] width 8 height 8
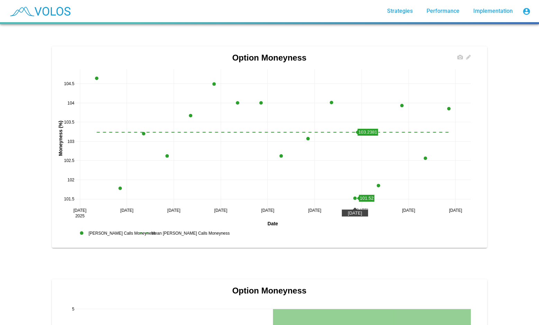
scroll to position [1228, 0]
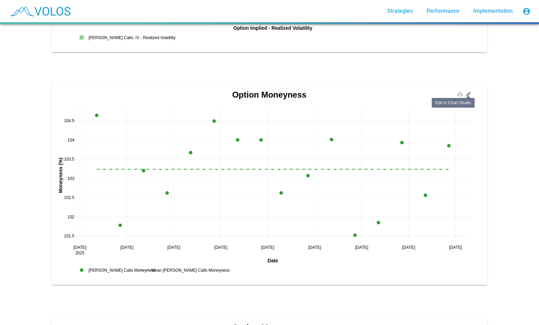
click at [465, 97] on icon at bounding box center [468, 94] width 6 height 6
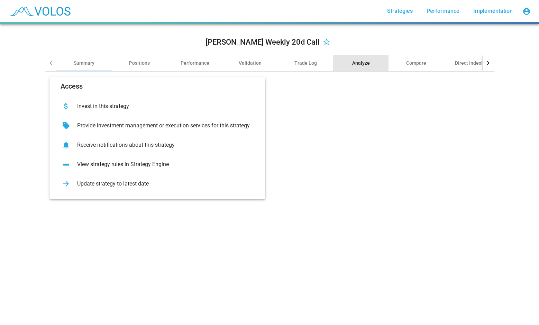
click at [354, 67] on div "Analyze" at bounding box center [360, 63] width 55 height 17
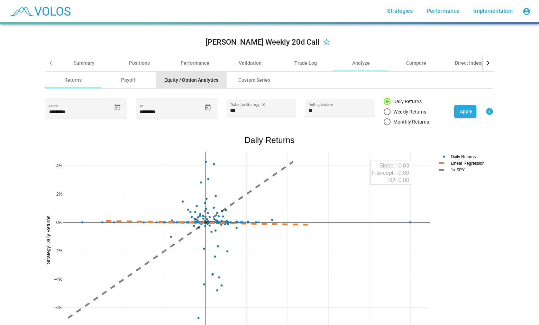
click at [195, 78] on div "Equity / Option Analytics" at bounding box center [191, 79] width 54 height 7
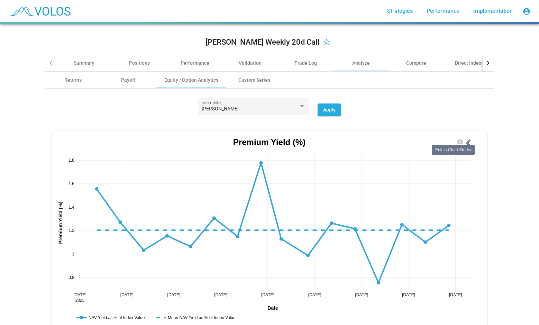
click at [465, 143] on icon at bounding box center [468, 142] width 6 height 6
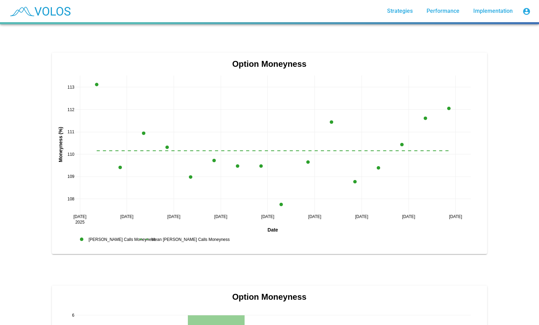
scroll to position [1259, 0]
click at [467, 63] on icon at bounding box center [468, 63] width 6 height 6
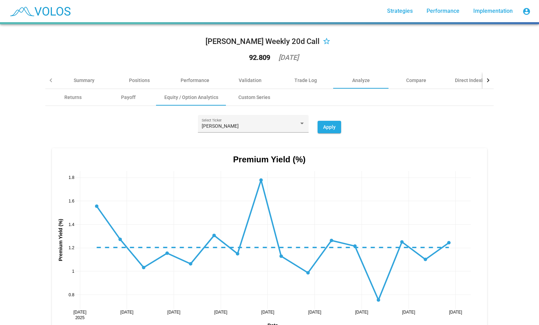
scroll to position [0, 0]
click at [496, 298] on div "[PERSON_NAME] Weekly 20d Call star_border 92.809 [DATE] Summary Positions Perfo…" at bounding box center [269, 174] width 539 height 300
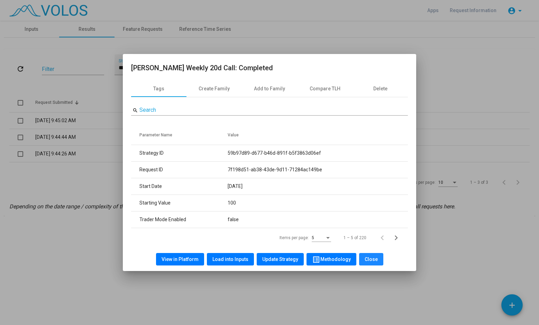
click at [371, 262] on button "Close" at bounding box center [371, 259] width 24 height 12
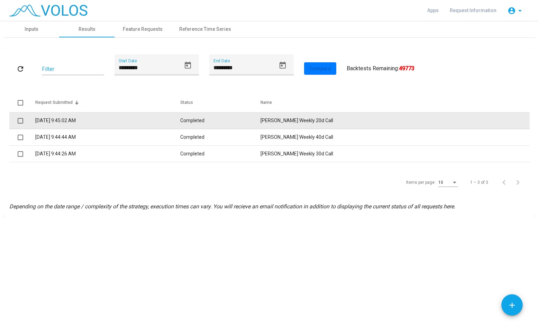
click at [159, 121] on td "8/28/2025 9:45:02 AM" at bounding box center [107, 120] width 145 height 17
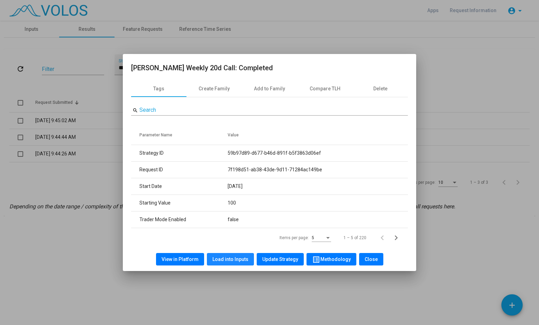
click at [232, 262] on button "Load into Inputs" at bounding box center [230, 259] width 47 height 12
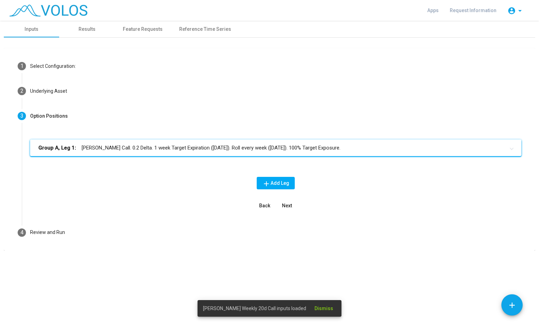
click at [175, 148] on mat-panel-title "Group A, Leg 1: ETHA Short Call. 0.2 Delta. 1 week Target Expiration (Friday). …" at bounding box center [271, 148] width 466 height 8
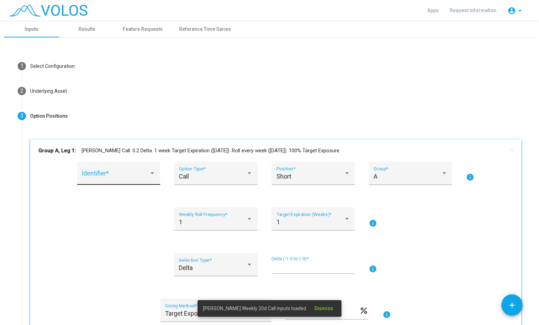
click at [129, 171] on div "Identifier *" at bounding box center [119, 175] width 74 height 18
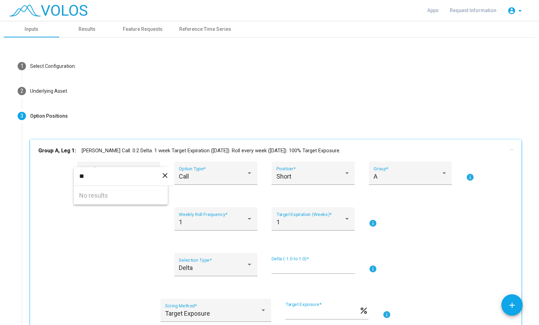
type input "*"
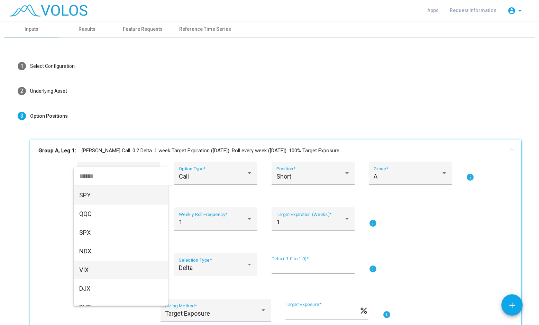
click at [30, 210] on div at bounding box center [269, 162] width 539 height 325
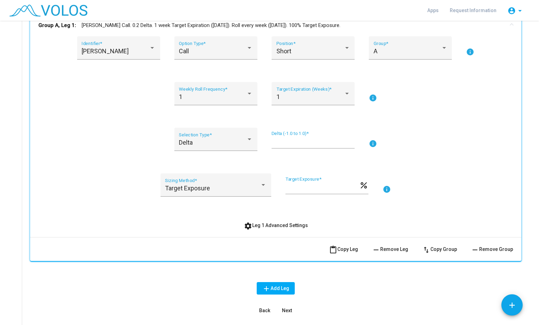
scroll to position [166, 0]
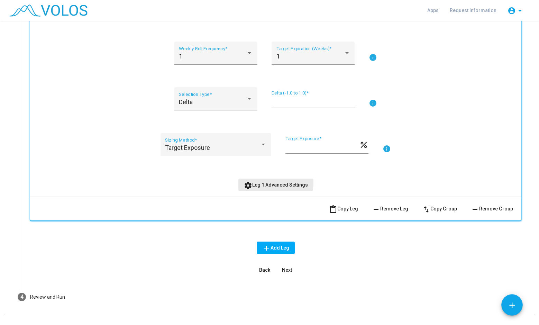
click at [252, 179] on button "settings Leg 1 Advanced Settings" at bounding box center [275, 184] width 75 height 12
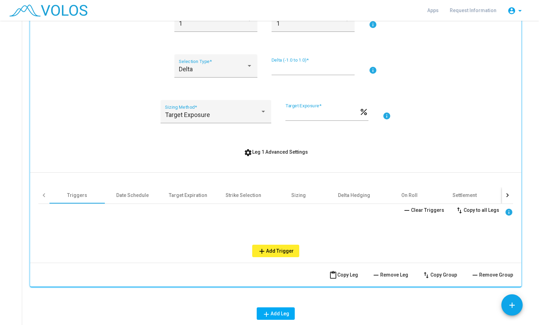
scroll to position [199, 0]
click at [502, 193] on div at bounding box center [507, 194] width 11 height 17
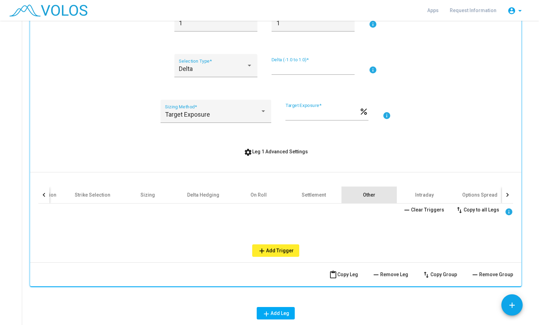
click at [364, 192] on div "Other" at bounding box center [369, 194] width 12 height 7
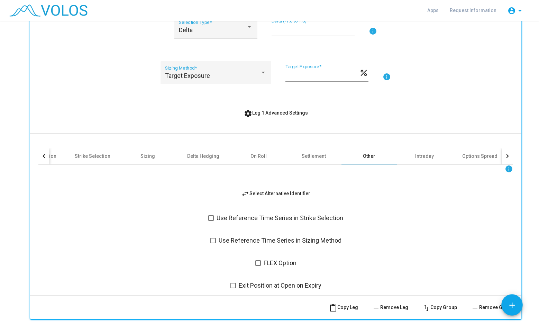
scroll to position [238, 0]
click at [285, 187] on button "swap_horiz Select Alternative Identifier" at bounding box center [275, 193] width 80 height 12
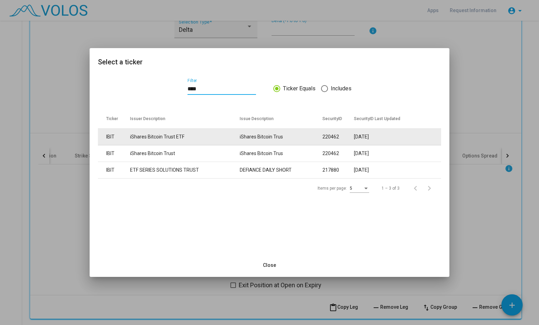
type input "****"
click at [200, 133] on td "iShares Bitcoin Trust ETF" at bounding box center [185, 137] width 110 height 17
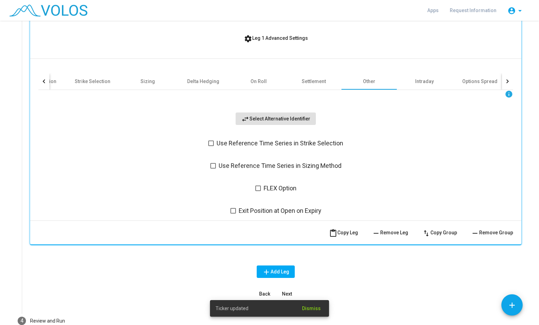
scroll to position [313, 0]
click at [271, 120] on span "swap_horiz Select Alternative Identifier" at bounding box center [275, 118] width 69 height 6
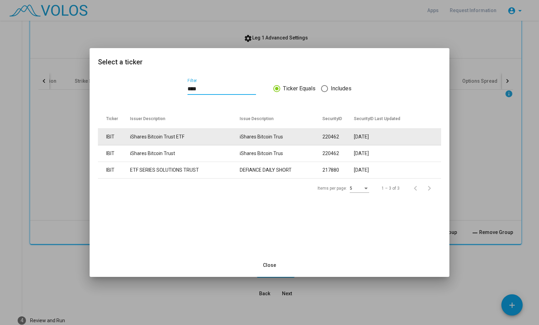
type input "****"
click at [203, 132] on td "iShares Bitcoin Trust ETF" at bounding box center [185, 137] width 110 height 17
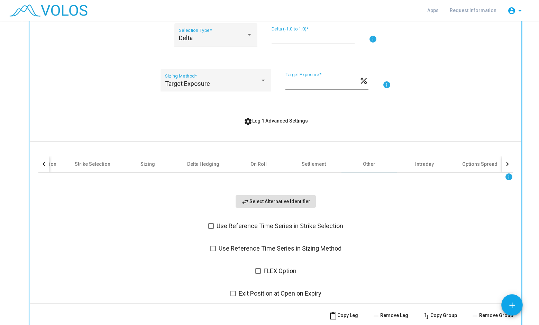
scroll to position [312, 0]
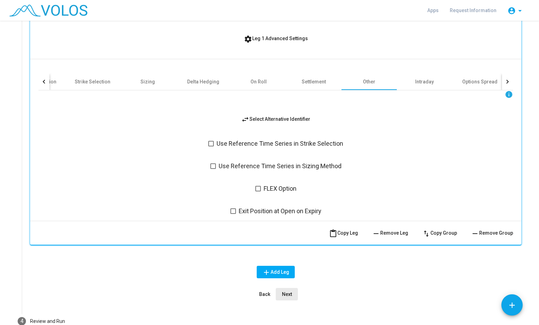
click at [287, 292] on span "Next" at bounding box center [287, 294] width 10 height 6
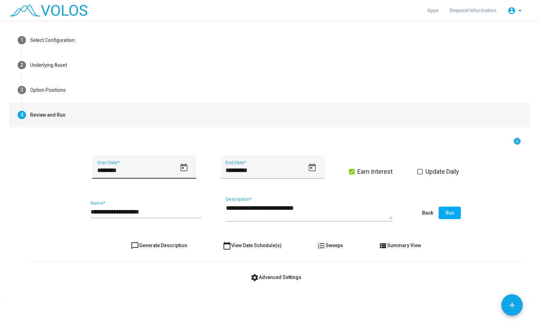
click at [180, 165] on icon "Open calendar" at bounding box center [183, 167] width 7 height 8
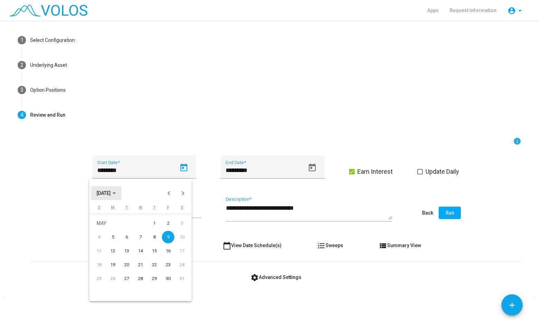
click at [121, 188] on button "MAY 2025" at bounding box center [106, 193] width 30 height 14
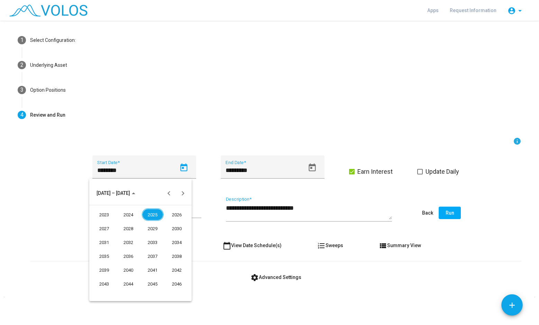
click at [155, 216] on div "2025" at bounding box center [153, 214] width 22 height 12
click at [126, 224] on div "FEB" at bounding box center [129, 228] width 22 height 12
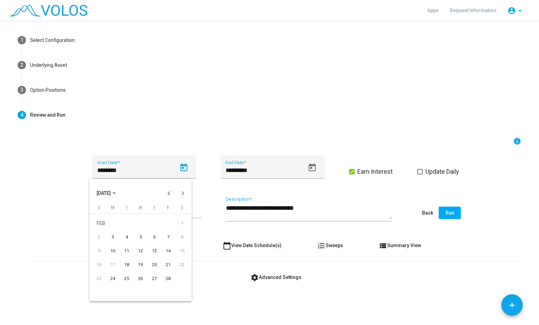
click at [166, 265] on div "21" at bounding box center [168, 264] width 12 height 12
type input "*********"
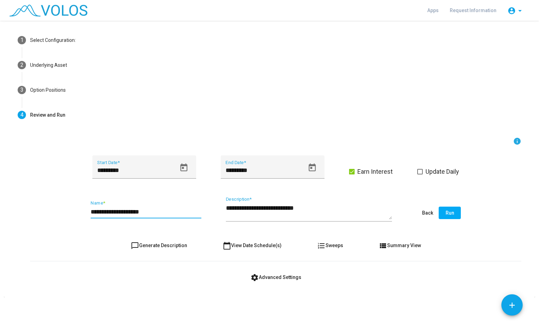
drag, startPoint x: 106, startPoint y: 213, endPoint x: 75, endPoint y: 209, distance: 30.7
click at [75, 209] on div "**********" at bounding box center [275, 213] width 491 height 33
type input "**********"
drag, startPoint x: 274, startPoint y: 208, endPoint x: 264, endPoint y: 207, distance: 10.0
click at [264, 207] on textarea "**********" at bounding box center [309, 212] width 166 height 16
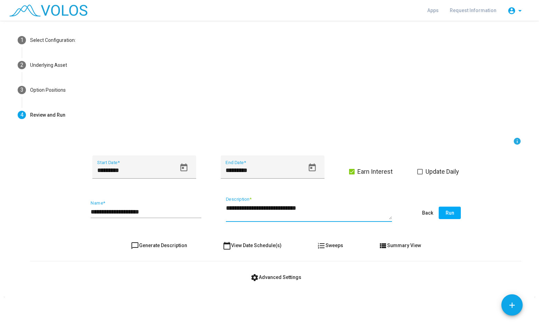
click at [329, 215] on textarea "**********" at bounding box center [309, 212] width 166 height 16
type textarea "**********"
click at [448, 210] on span "Run" at bounding box center [449, 213] width 9 height 6
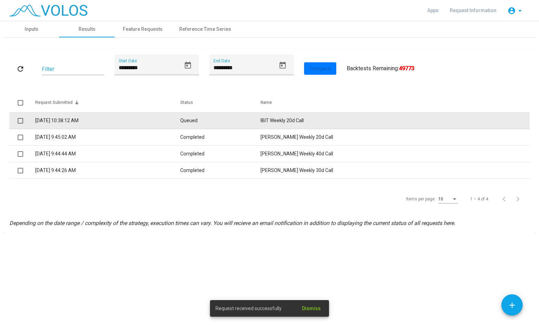
click at [376, 118] on td "IBIT Weekly 20d Call" at bounding box center [394, 120] width 269 height 17
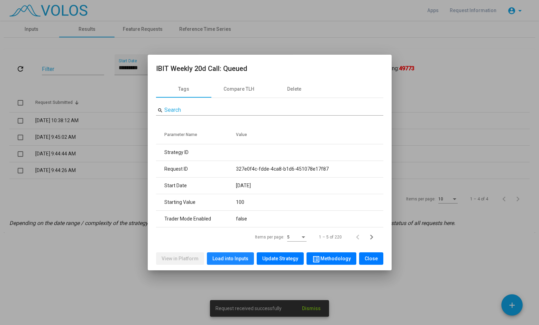
click at [243, 259] on span "Load into Inputs" at bounding box center [230, 259] width 36 height 6
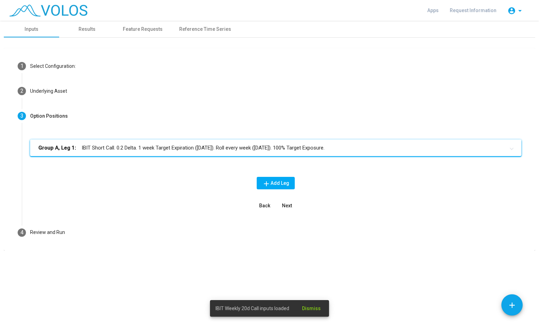
click at [236, 150] on mat-panel-title "Group A, Leg 1: IBIT Short Call. 0.2 Delta. 1 week Target Expiration (Friday). …" at bounding box center [271, 148] width 466 height 8
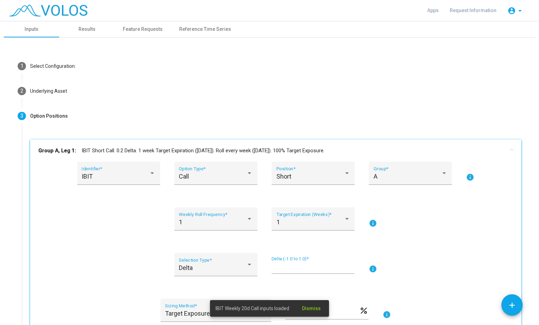
click at [280, 269] on input "***" at bounding box center [312, 267] width 83 height 7
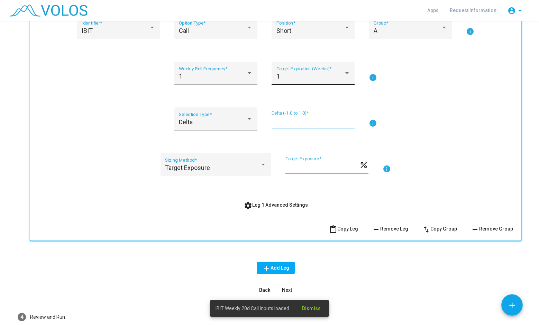
scroll to position [183, 0]
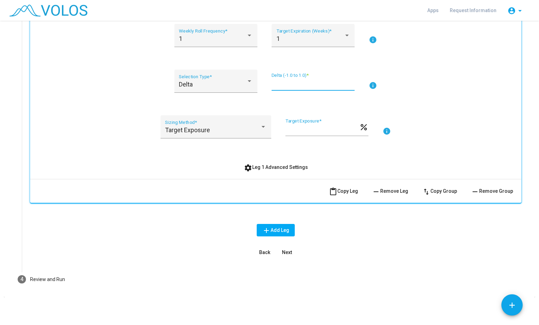
type input "***"
click at [286, 255] on span "Next" at bounding box center [287, 252] width 10 height 6
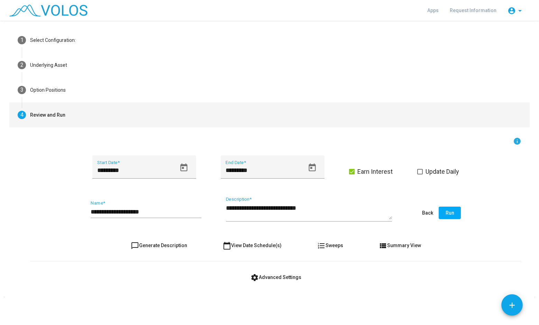
scroll to position [26, 0]
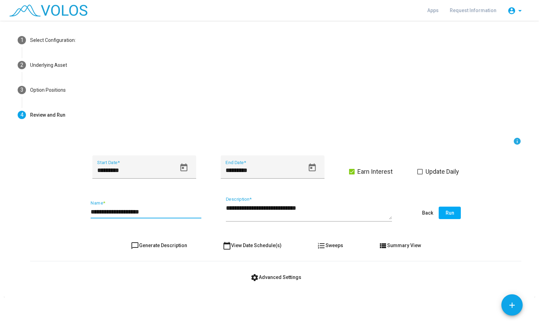
click at [124, 212] on input "**********" at bounding box center [146, 211] width 111 height 7
type input "**********"
click at [442, 217] on button "Run" at bounding box center [449, 212] width 22 height 12
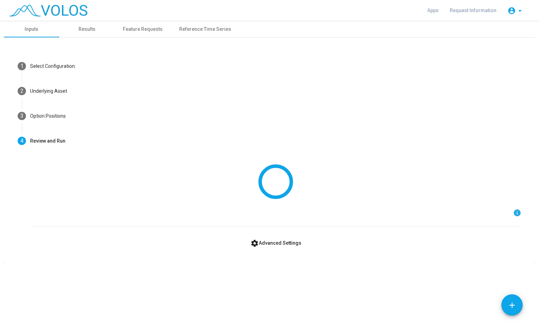
scroll to position [0, 0]
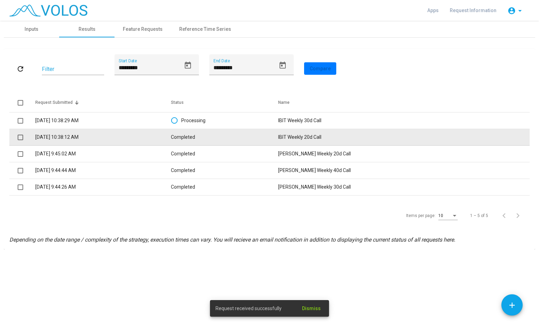
click at [243, 136] on td "Completed" at bounding box center [225, 137] width 108 height 17
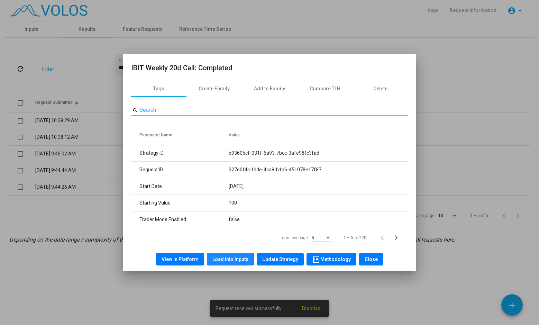
click at [225, 258] on span "Load into Inputs" at bounding box center [230, 259] width 36 height 6
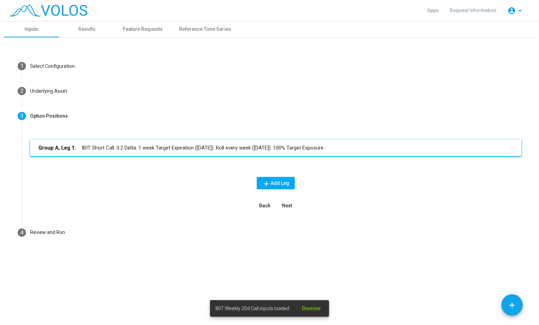
click at [268, 144] on mat-panel-title "Group A, Leg 1: IBIT Short Call. 0.2 Delta. 1 week Target Expiration (Friday). …" at bounding box center [271, 148] width 466 height 8
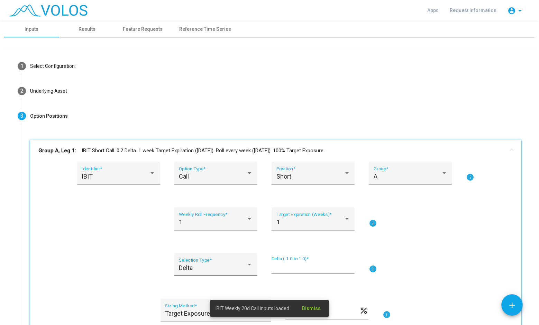
scroll to position [35, 0]
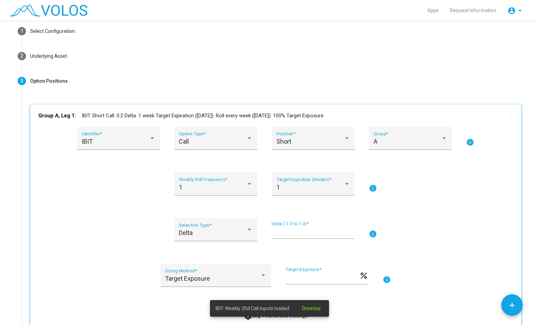
click at [288, 234] on input "***" at bounding box center [312, 232] width 83 height 7
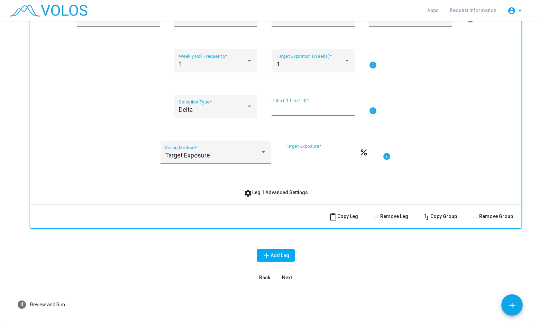
scroll to position [158, 0]
type input "***"
click at [285, 277] on span "Next" at bounding box center [287, 277] width 10 height 6
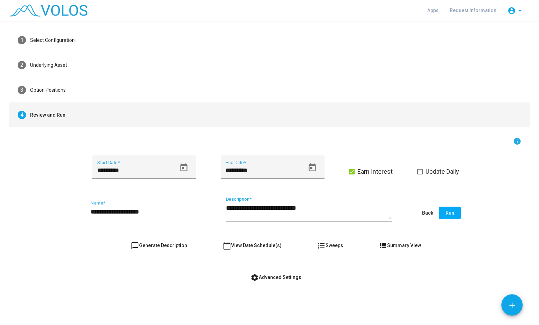
scroll to position [26, 0]
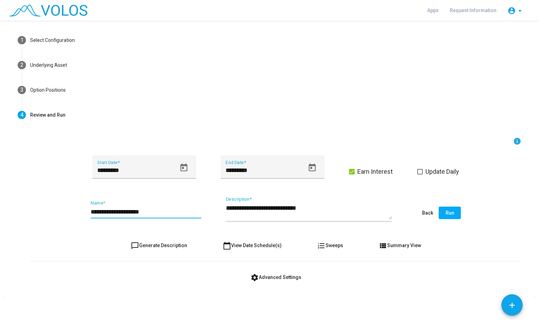
click at [124, 210] on input "**********" at bounding box center [146, 211] width 111 height 7
type input "**********"
click at [360, 313] on div "**********" at bounding box center [269, 173] width 539 height 304
click at [452, 213] on button "Run" at bounding box center [449, 212] width 22 height 12
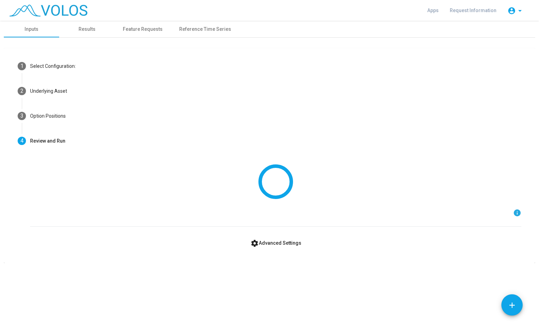
scroll to position [0, 0]
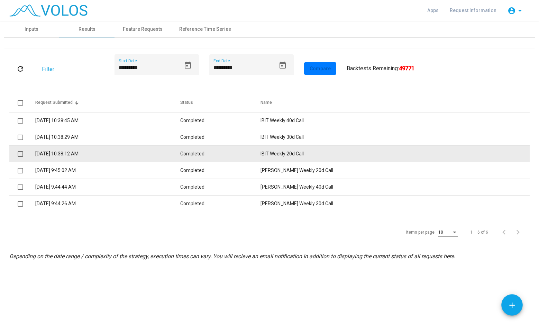
click at [251, 149] on td "Completed" at bounding box center [220, 154] width 81 height 17
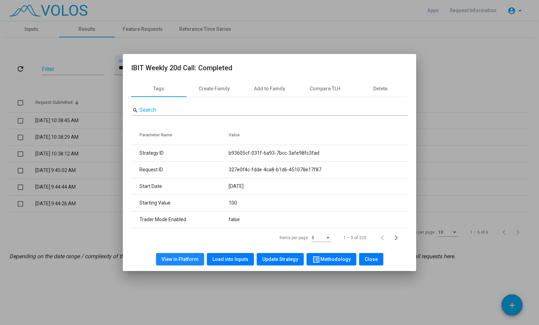
click at [195, 257] on span "View in Platform" at bounding box center [179, 259] width 37 height 6
click at [372, 263] on button "Close" at bounding box center [371, 259] width 24 height 12
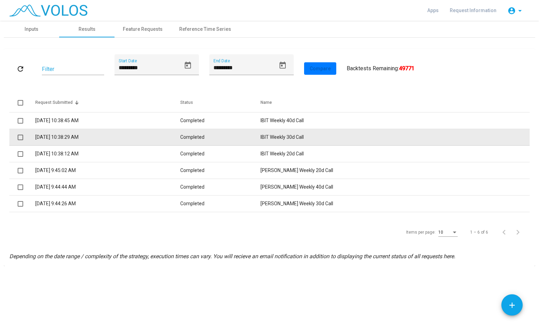
click at [261, 136] on td "Completed" at bounding box center [220, 137] width 81 height 17
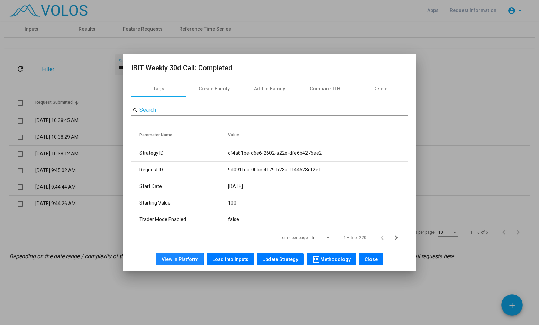
click at [182, 258] on span "View in Platform" at bounding box center [179, 259] width 37 height 6
click at [367, 257] on span "Close" at bounding box center [370, 259] width 13 height 6
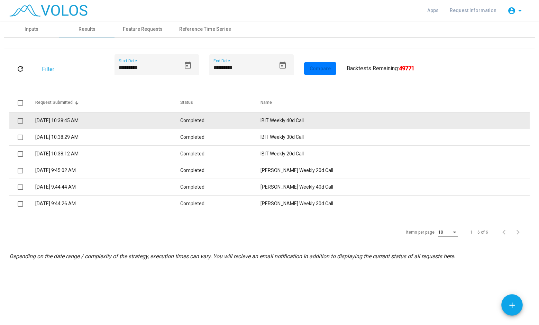
click at [261, 118] on td "Completed" at bounding box center [220, 120] width 81 height 17
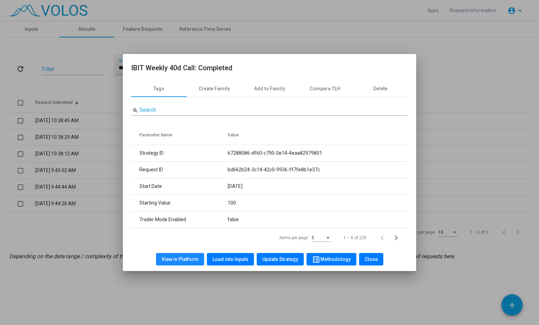
click at [192, 259] on span "View in Platform" at bounding box center [179, 259] width 37 height 6
click at [212, 261] on button "Load into Inputs" at bounding box center [230, 259] width 47 height 12
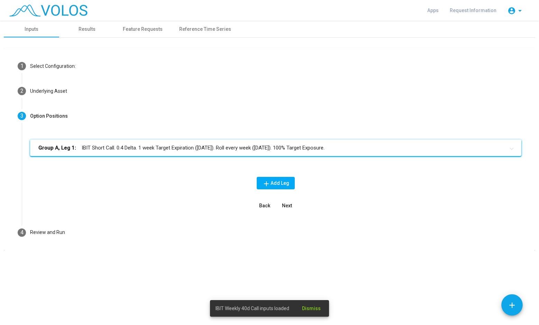
click at [214, 151] on mat-panel-title "Group A, Leg 1: IBIT Short Call. 0.4 Delta. 1 week Target Expiration (Friday). …" at bounding box center [271, 148] width 466 height 8
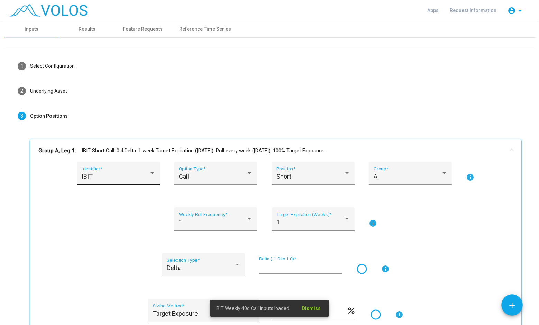
click at [124, 172] on div "IBIT Identifier *" at bounding box center [119, 175] width 74 height 18
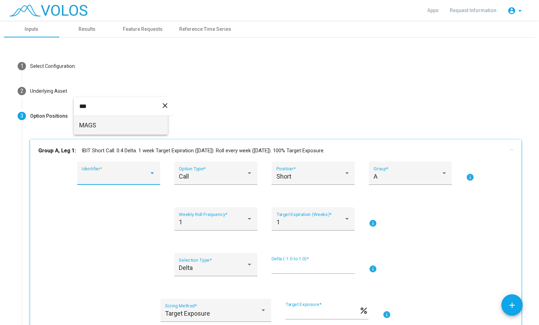
type input "***"
click at [113, 125] on span "MAGS" at bounding box center [120, 125] width 83 height 19
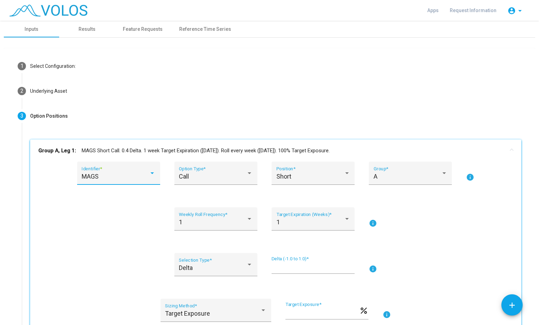
scroll to position [22, 0]
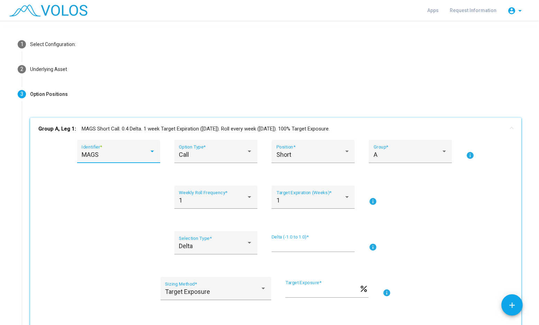
click at [526, 147] on div "Group A, Leg 1: MAGS Short Call. 0.4 Delta. 1 week Target Expiration (Friday). …" at bounding box center [276, 273] width 508 height 311
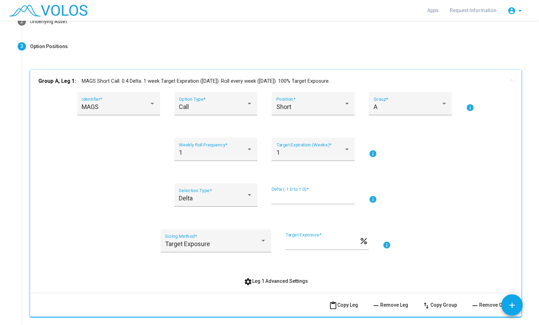
scroll to position [73, 0]
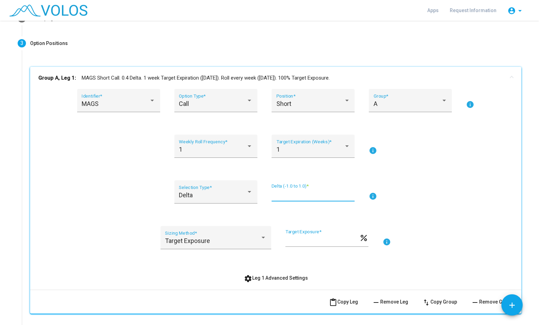
click at [286, 194] on input "***" at bounding box center [312, 194] width 83 height 7
type input "***"
click at [425, 193] on div "Delta Selection Type * *** Delta (-1.0 to 1.0) * info" at bounding box center [275, 195] width 474 height 31
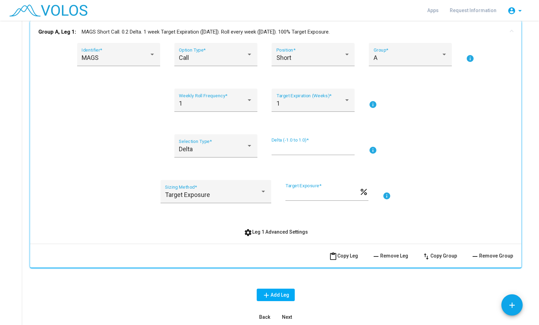
scroll to position [161, 0]
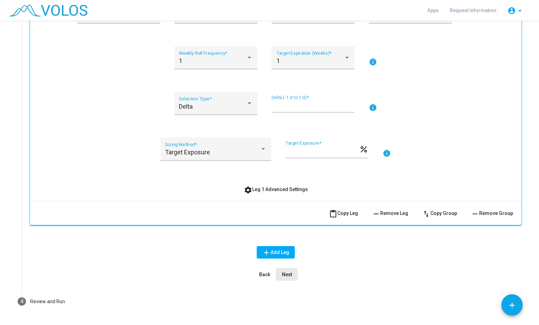
click at [288, 275] on span "Next" at bounding box center [287, 274] width 10 height 6
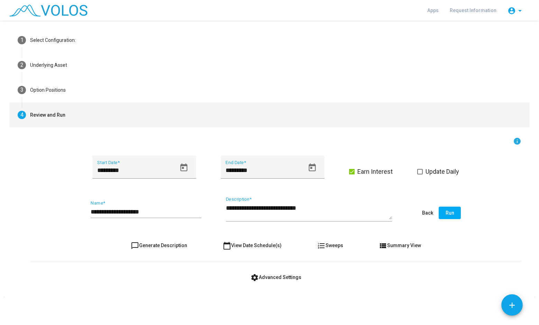
scroll to position [26, 0]
click at [185, 172] on icon "Open calendar" at bounding box center [183, 167] width 9 height 9
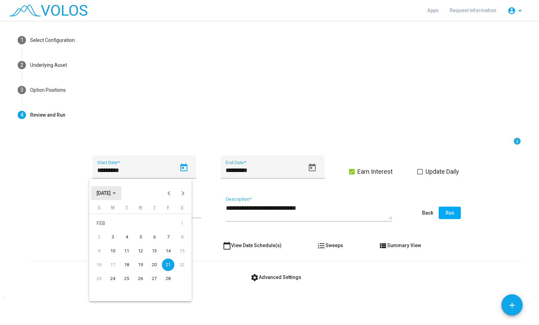
click at [111, 195] on span "FEB 2025" at bounding box center [103, 194] width 14 height 6
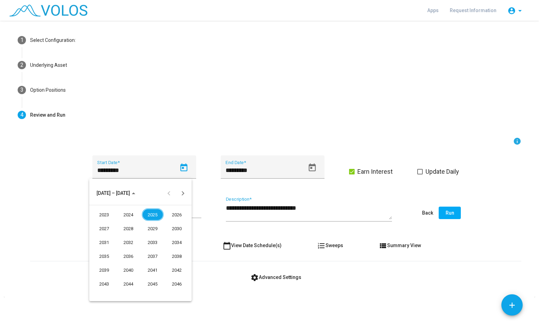
click at [152, 214] on div "2025" at bounding box center [153, 214] width 22 height 12
click at [176, 227] on div "APR" at bounding box center [177, 228] width 22 height 12
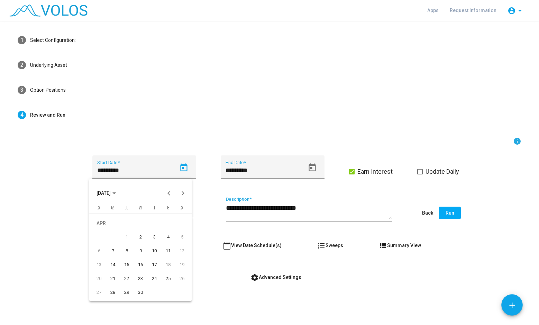
click at [168, 276] on div "25" at bounding box center [168, 278] width 12 height 12
type input "*********"
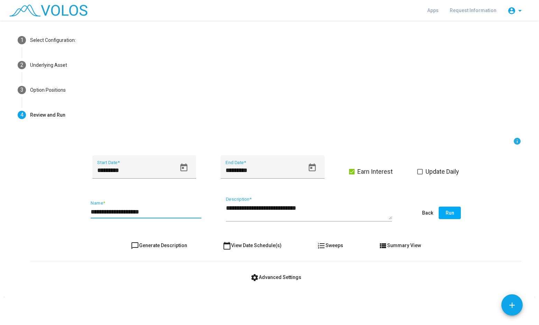
click at [126, 212] on input "**********" at bounding box center [146, 211] width 111 height 7
drag, startPoint x: 99, startPoint y: 211, endPoint x: 80, endPoint y: 210, distance: 19.4
click at [80, 210] on div "**********" at bounding box center [275, 213] width 491 height 33
type input "**********"
drag, startPoint x: 276, startPoint y: 208, endPoint x: 264, endPoint y: 205, distance: 12.5
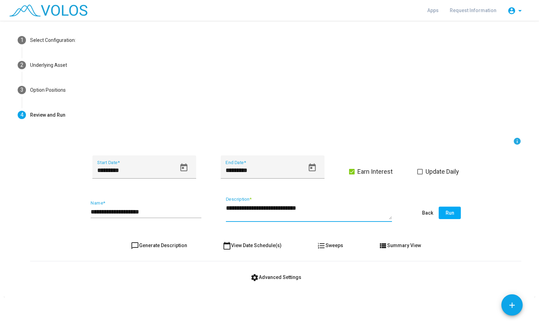
click at [264, 205] on textarea "**********" at bounding box center [309, 212] width 166 height 16
type textarea "**********"
click at [444, 241] on div "chat_bubble_outline Generate Description calendar_today View Date Schedule(s) f…" at bounding box center [275, 245] width 491 height 12
click at [448, 215] on span "Run" at bounding box center [449, 213] width 9 height 6
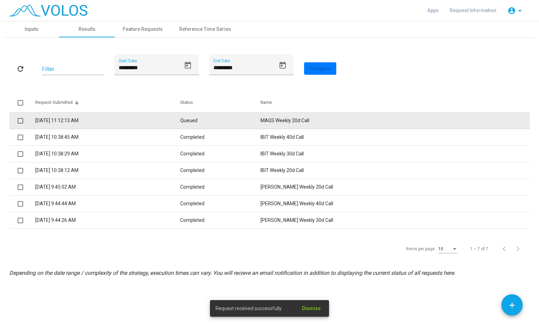
click at [338, 122] on td "MAGS Weekly 20d Call" at bounding box center [394, 120] width 269 height 17
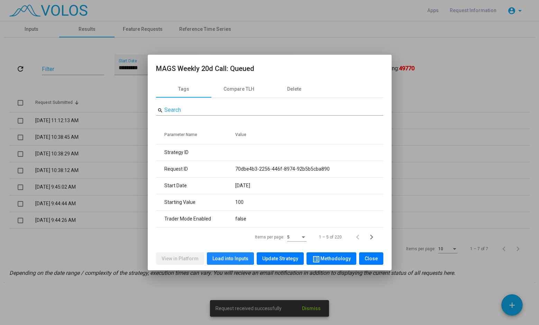
click at [225, 256] on span "Load into Inputs" at bounding box center [230, 259] width 36 height 6
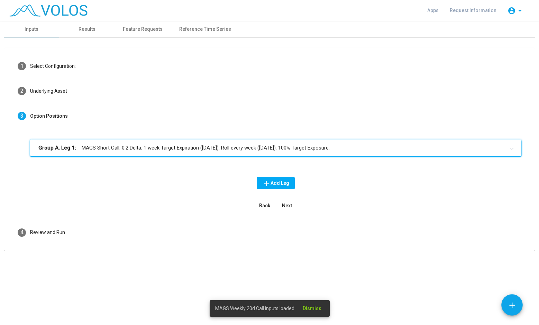
click at [218, 153] on mat-expansion-panel-header "Group A, Leg 1: MAGS Short Call. 0.2 Delta. 1 week Target Expiration (Friday). …" at bounding box center [275, 147] width 491 height 17
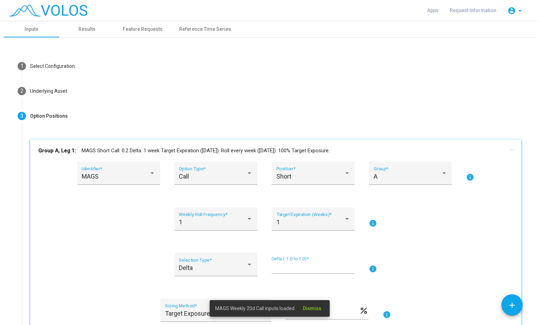
click at [289, 273] on div "*** Delta (-1.0 to 1.0) *" at bounding box center [312, 265] width 83 height 18
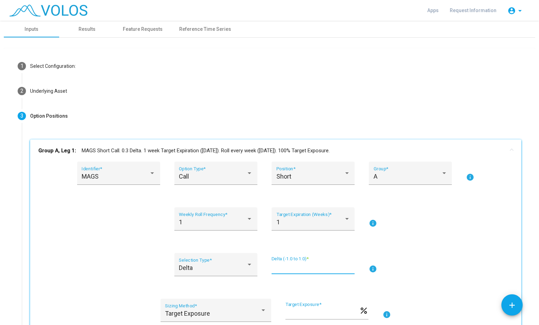
type input "***"
click at [391, 234] on div "1 Weekly Roll Frequency * 1 Target Expiration (Weeks) * info" at bounding box center [275, 222] width 474 height 31
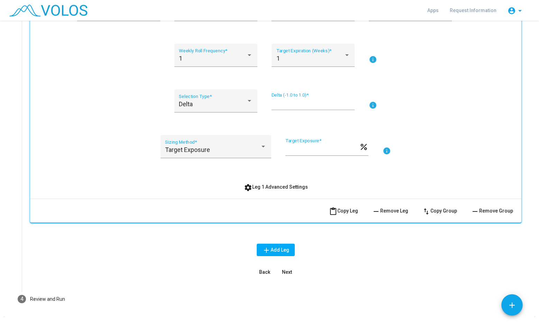
scroll to position [165, 0]
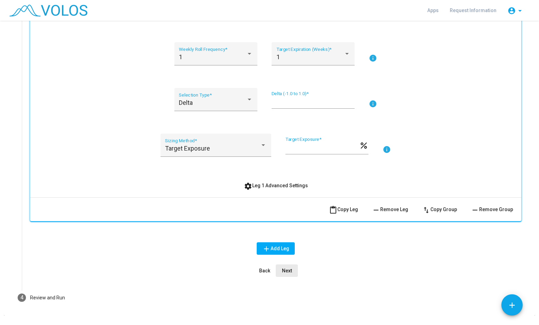
click at [292, 271] on button "Next" at bounding box center [287, 270] width 22 height 12
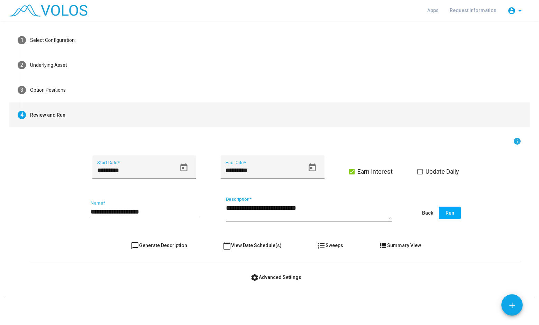
scroll to position [26, 0]
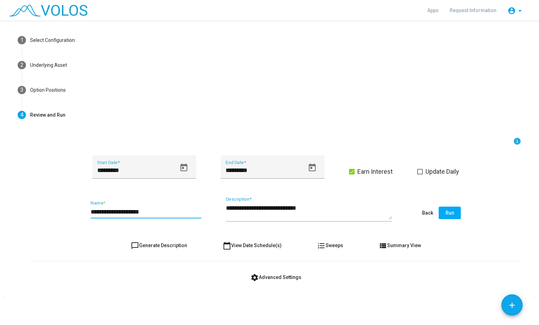
click at [130, 210] on input "**********" at bounding box center [146, 211] width 111 height 7
type input "**********"
click at [360, 302] on div "**********" at bounding box center [269, 173] width 539 height 304
click at [449, 216] on button "Run" at bounding box center [449, 212] width 22 height 12
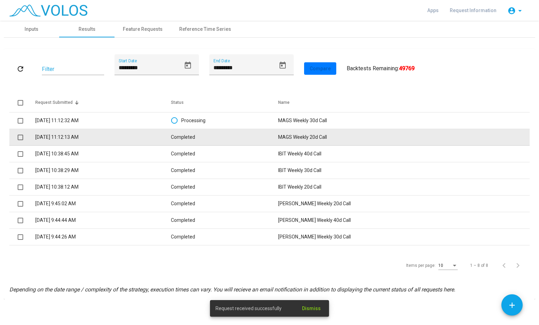
click at [256, 135] on td "Completed" at bounding box center [225, 137] width 108 height 17
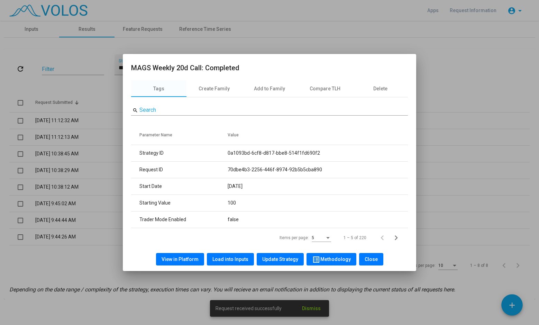
click at [234, 260] on span "Load into Inputs" at bounding box center [230, 259] width 36 height 6
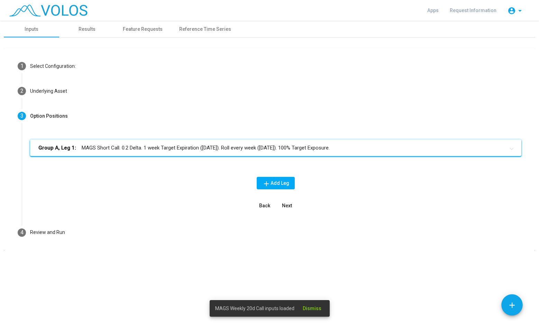
click at [214, 150] on mat-panel-title "Group A, Leg 1: MAGS Short Call. 0.2 Delta. 1 week Target Expiration (Friday). …" at bounding box center [271, 148] width 466 height 8
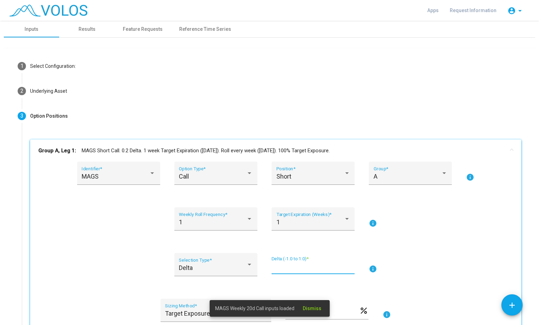
click at [285, 267] on input "***" at bounding box center [312, 267] width 83 height 7
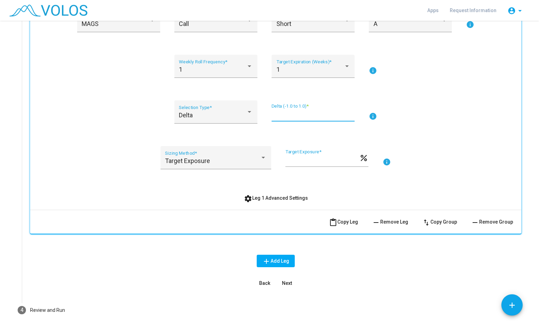
scroll to position [150, 0]
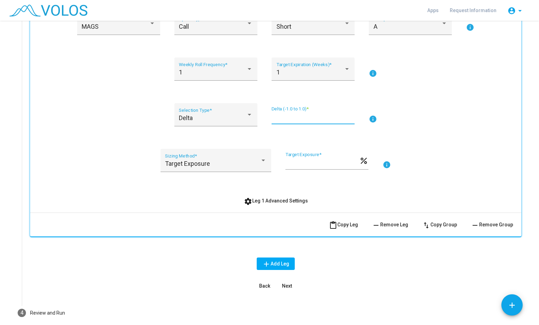
type input "***"
click at [284, 280] on button "Next" at bounding box center [287, 285] width 22 height 12
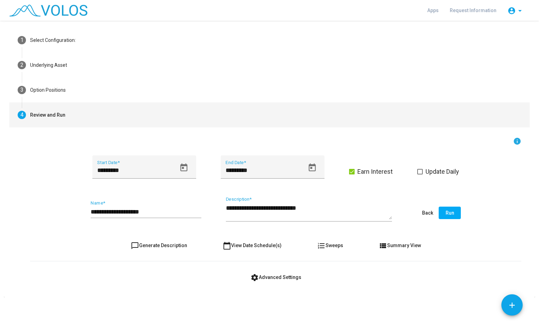
click at [132, 211] on input "**********" at bounding box center [146, 211] width 111 height 7
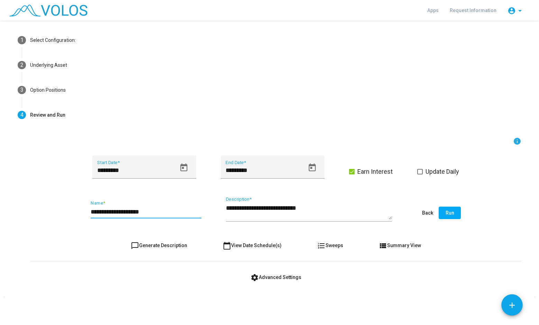
type input "**********"
click at [307, 291] on div "**********" at bounding box center [276, 214] width 508 height 155
click at [454, 216] on button "Run" at bounding box center [449, 212] width 22 height 12
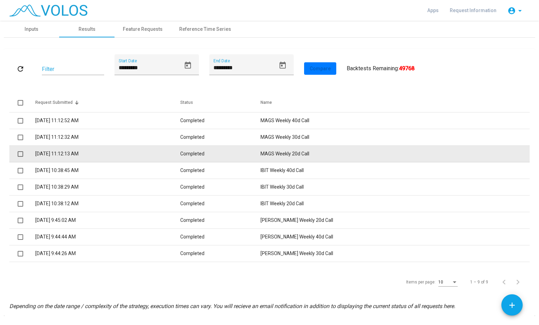
click at [261, 157] on td "Completed" at bounding box center [220, 154] width 81 height 17
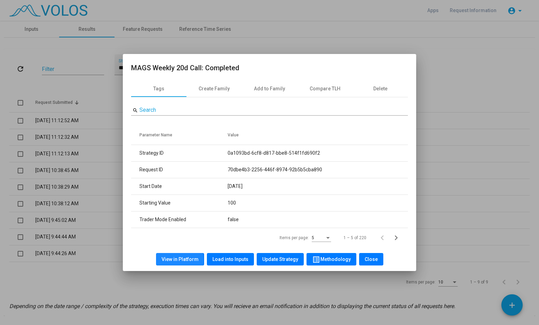
click at [173, 260] on span "View in Platform" at bounding box center [179, 259] width 37 height 6
click at [367, 257] on span "Close" at bounding box center [370, 259] width 13 height 6
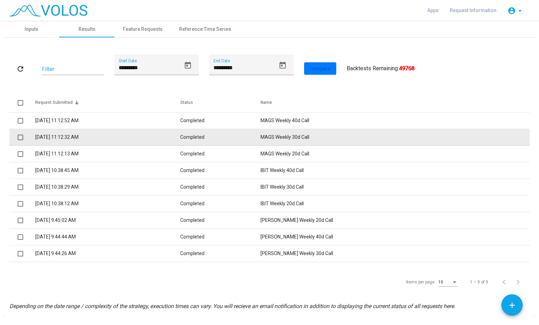
click at [261, 135] on td "Completed" at bounding box center [220, 137] width 81 height 17
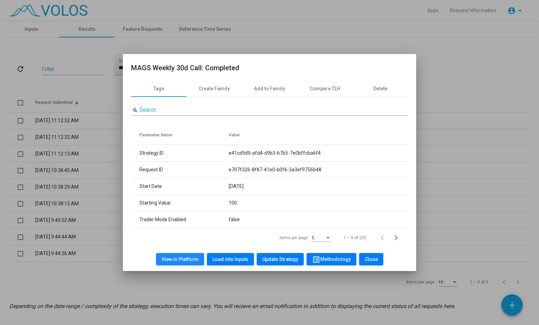
click at [184, 260] on span "View in Platform" at bounding box center [179, 259] width 37 height 6
click at [371, 261] on span "Close" at bounding box center [370, 259] width 13 height 6
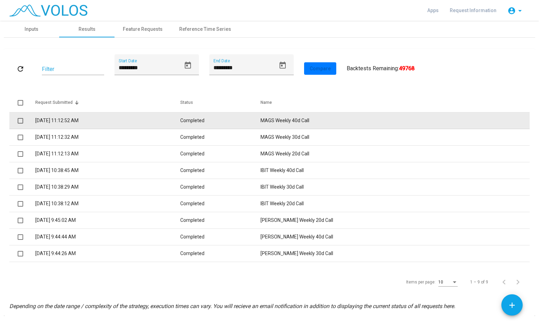
click at [330, 121] on td "MAGS Weekly 40d Call" at bounding box center [394, 120] width 269 height 17
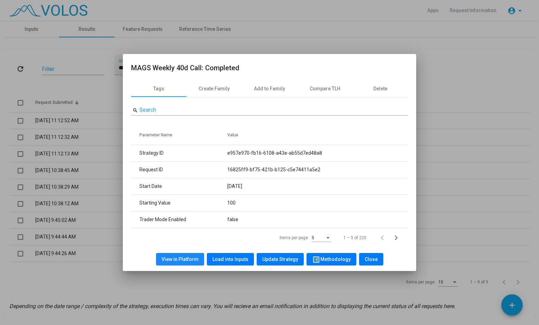
click at [193, 259] on span "View in Platform" at bounding box center [179, 259] width 37 height 6
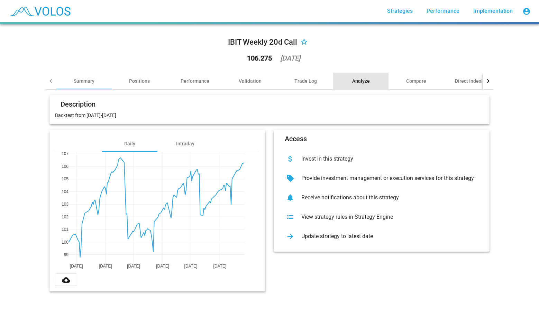
click at [349, 81] on div "Analyze" at bounding box center [360, 81] width 55 height 17
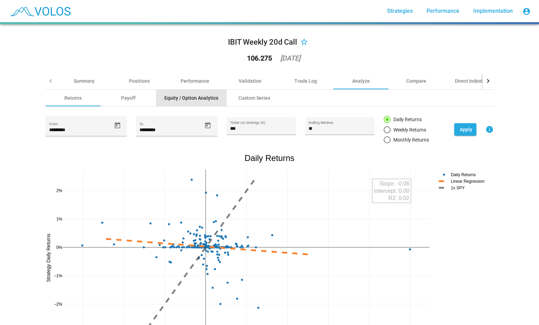
click at [197, 100] on div "Equity / Option Analytics" at bounding box center [191, 97] width 54 height 7
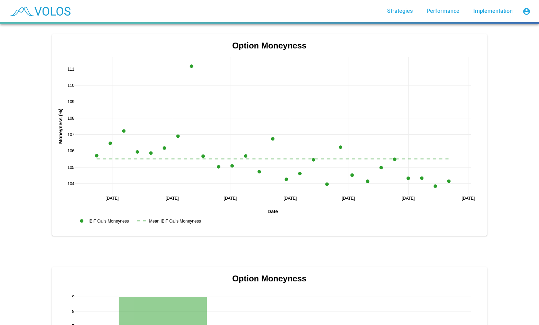
scroll to position [1244, 0]
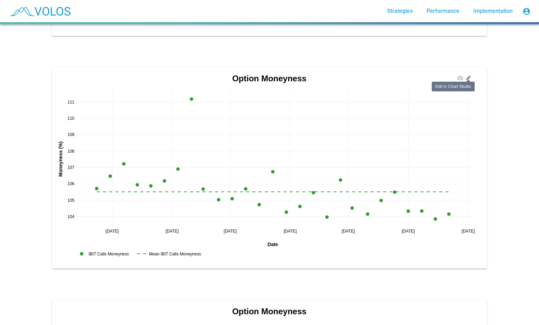
click at [466, 78] on icon at bounding box center [468, 78] width 5 height 5
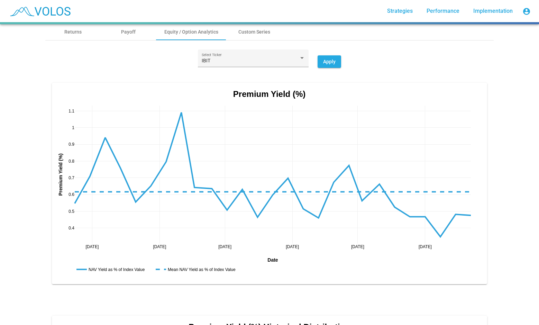
scroll to position [66, 0]
click at [466, 94] on icon at bounding box center [468, 93] width 5 height 5
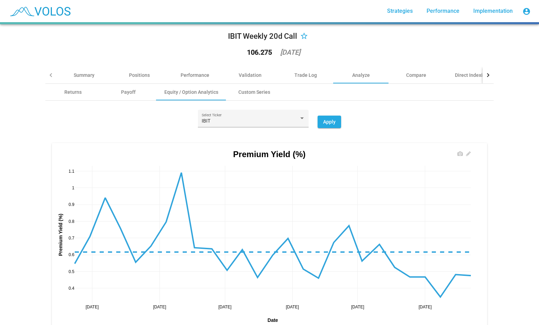
scroll to position [5, 0]
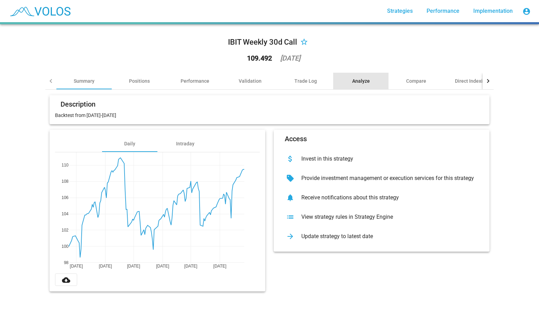
click at [364, 83] on div "Analyze" at bounding box center [361, 80] width 18 height 7
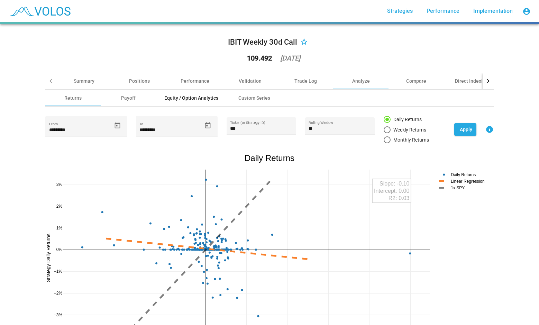
click at [175, 91] on div "Equity / Option Analytics" at bounding box center [191, 98] width 71 height 17
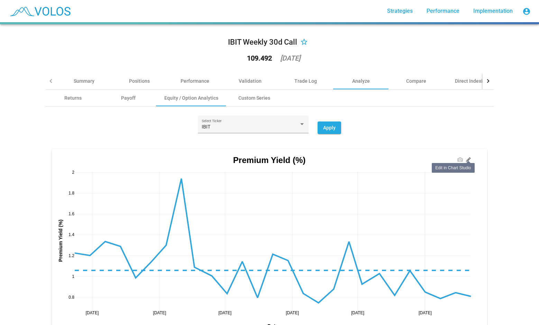
click at [466, 159] on icon at bounding box center [468, 159] width 5 height 5
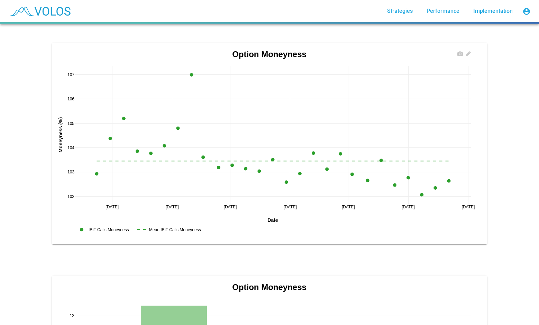
scroll to position [1268, 0]
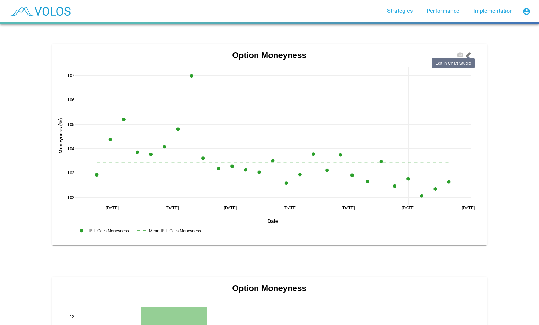
click at [466, 55] on icon at bounding box center [468, 55] width 5 height 5
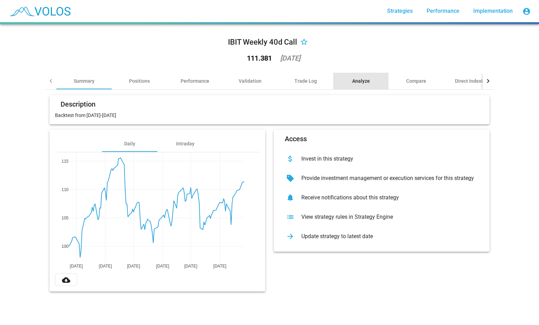
click at [362, 83] on div "Analyze" at bounding box center [361, 80] width 18 height 7
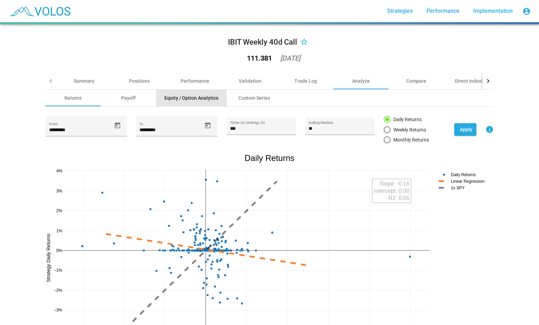
click at [188, 102] on div "Equity / Option Analytics" at bounding box center [191, 98] width 71 height 17
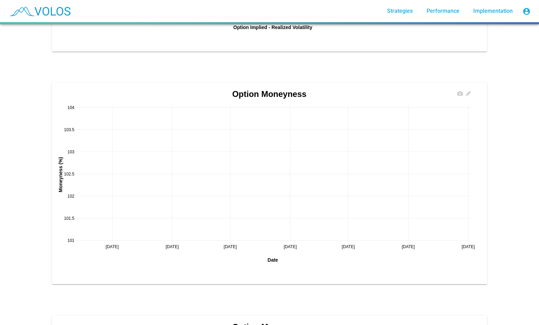
scroll to position [1229, 0]
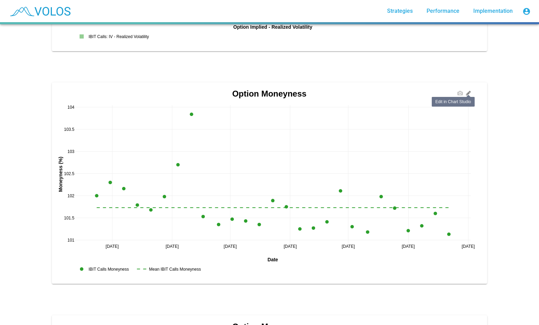
click at [466, 94] on icon at bounding box center [468, 93] width 6 height 6
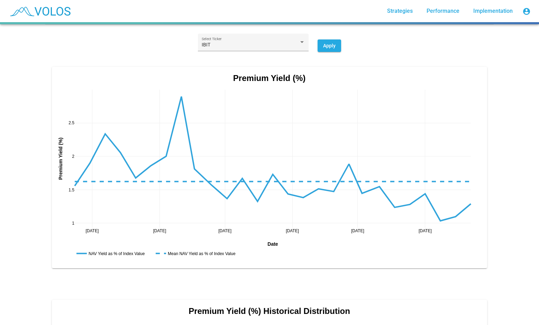
scroll to position [0, 0]
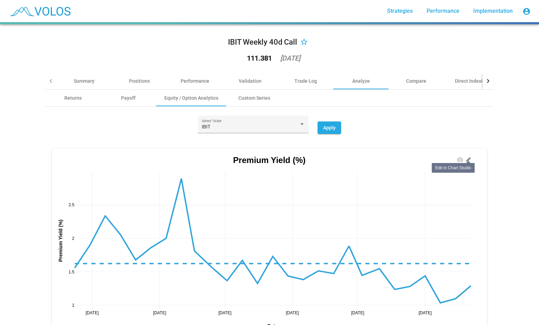
click at [466, 161] on icon at bounding box center [468, 160] width 6 height 6
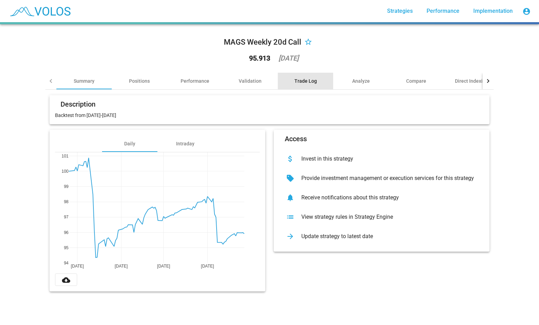
click at [300, 82] on div "Trade Log" at bounding box center [305, 80] width 22 height 7
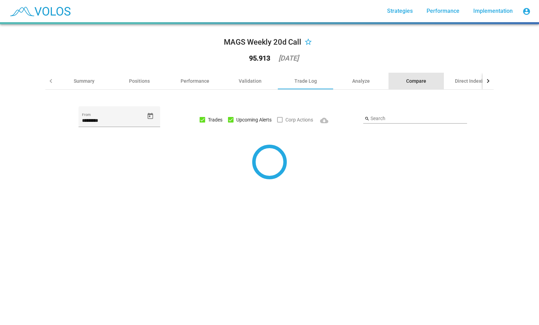
click at [414, 77] on div "Compare" at bounding box center [416, 80] width 20 height 7
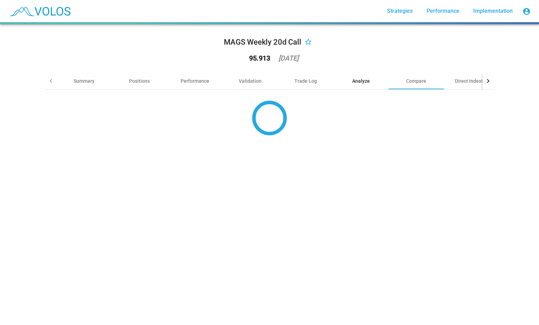
click at [354, 89] on div "Analyze" at bounding box center [360, 81] width 55 height 17
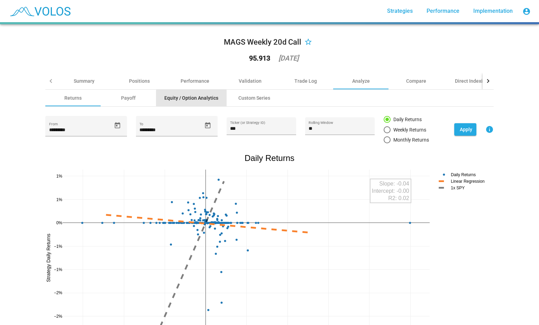
click at [200, 100] on div "Equity / Option Analytics" at bounding box center [191, 97] width 54 height 7
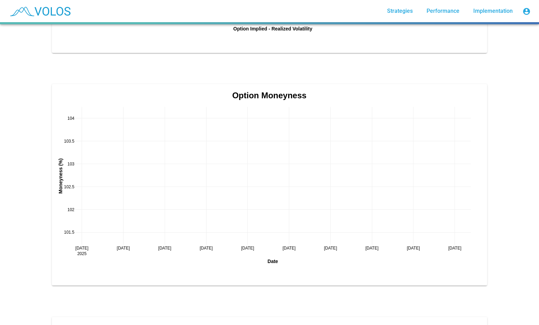
scroll to position [1228, 0]
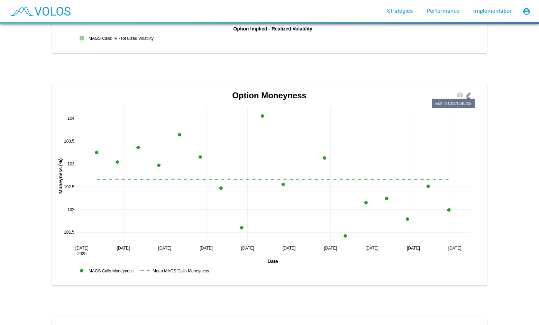
click at [468, 94] on icon at bounding box center [468, 95] width 5 height 5
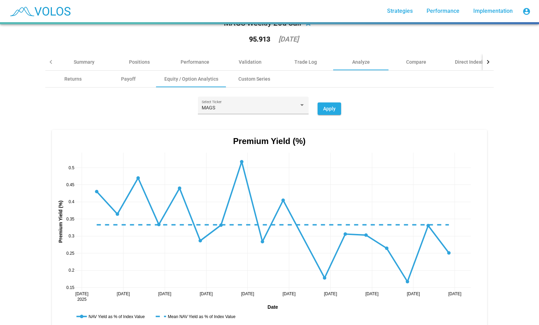
scroll to position [0, 0]
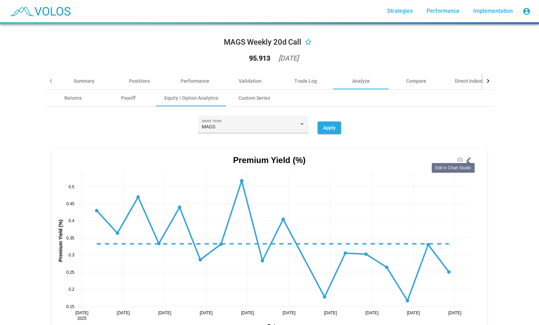
click at [465, 159] on icon at bounding box center [468, 160] width 6 height 6
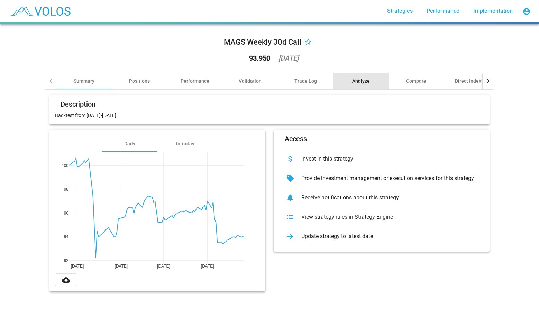
click at [360, 78] on div "Analyze" at bounding box center [361, 80] width 18 height 7
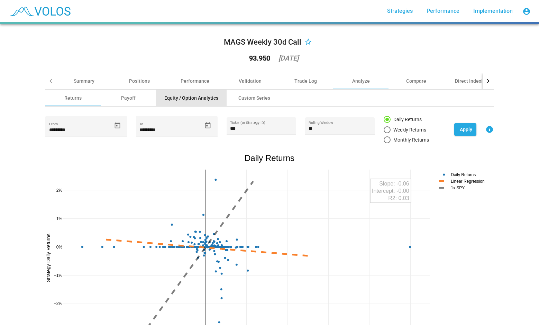
click at [195, 98] on div "Equity / Option Analytics" at bounding box center [191, 97] width 54 height 7
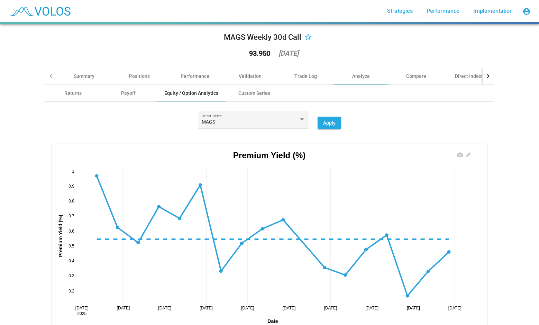
scroll to position [5, 0]
click at [466, 154] on icon at bounding box center [468, 154] width 5 height 5
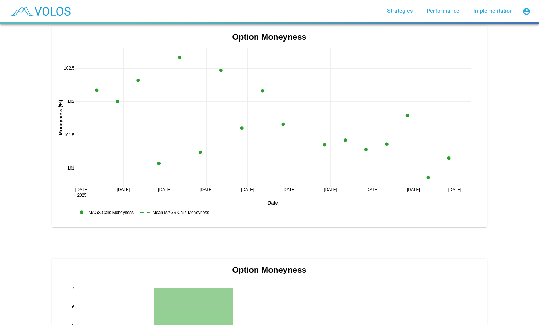
scroll to position [1237, 0]
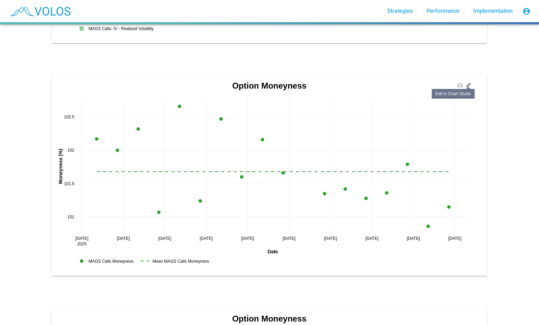
click at [466, 86] on icon at bounding box center [468, 85] width 5 height 5
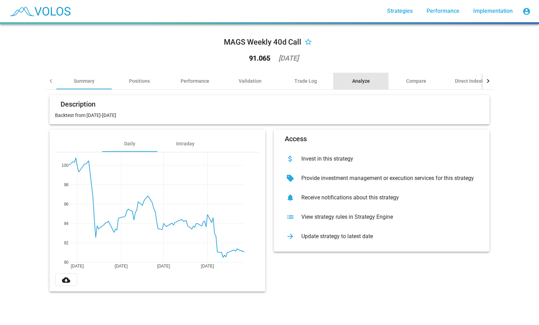
click at [358, 80] on div "Analyze" at bounding box center [361, 80] width 18 height 7
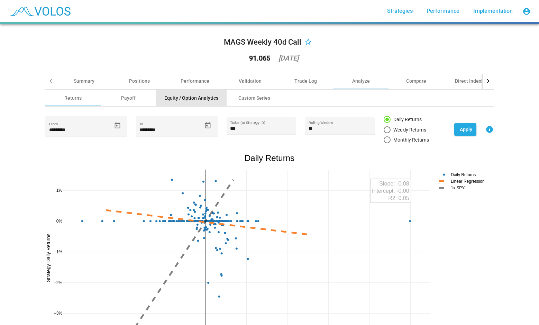
click at [204, 101] on div "Equity / Option Analytics" at bounding box center [191, 98] width 71 height 17
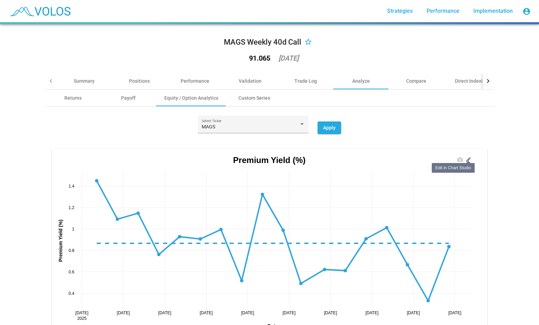
click at [466, 161] on icon at bounding box center [468, 159] width 5 height 5
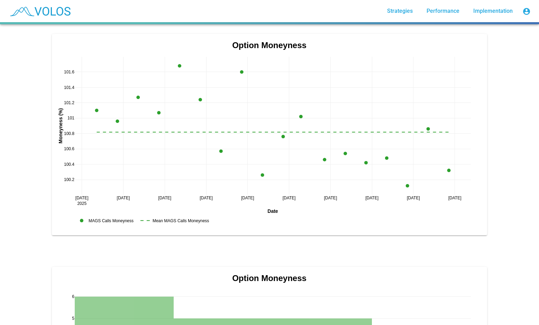
scroll to position [1277, 0]
click at [466, 44] on icon at bounding box center [468, 45] width 5 height 5
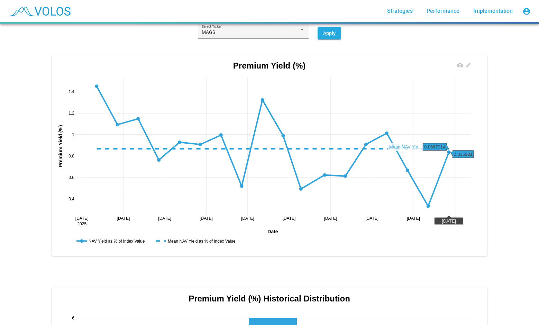
scroll to position [94, 0]
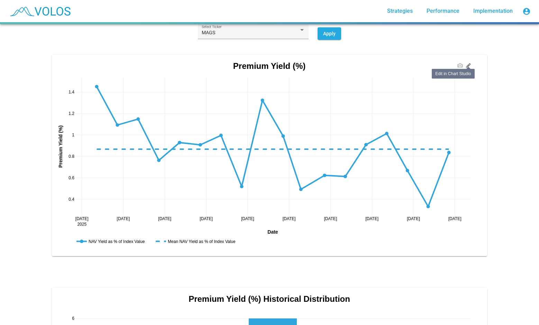
click at [467, 64] on icon at bounding box center [468, 65] width 5 height 5
